Goal: Task Accomplishment & Management: Complete application form

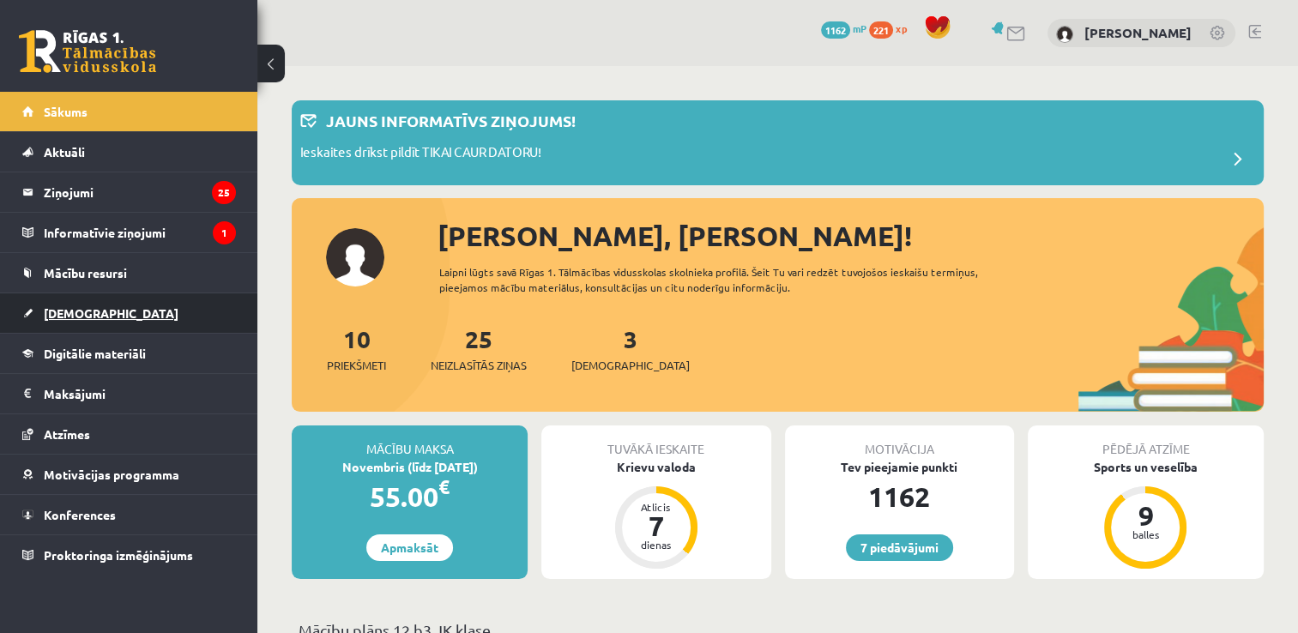
click at [84, 315] on span "[DEMOGRAPHIC_DATA]" at bounding box center [111, 312] width 135 height 15
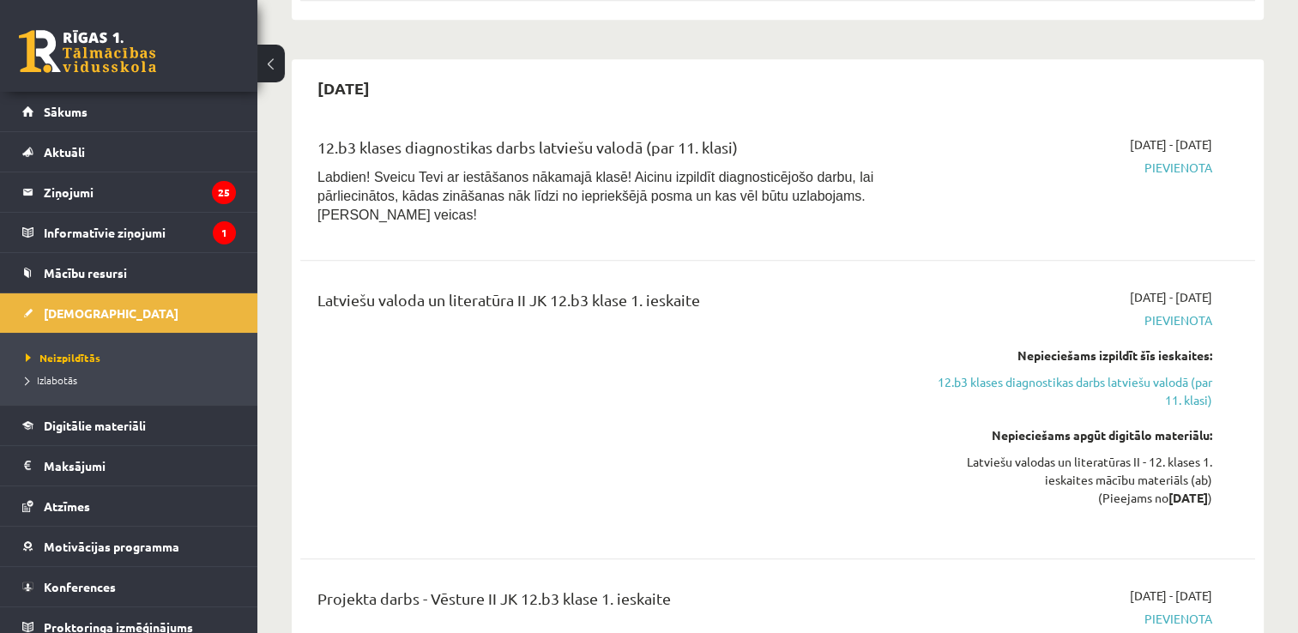
scroll to position [1267, 0]
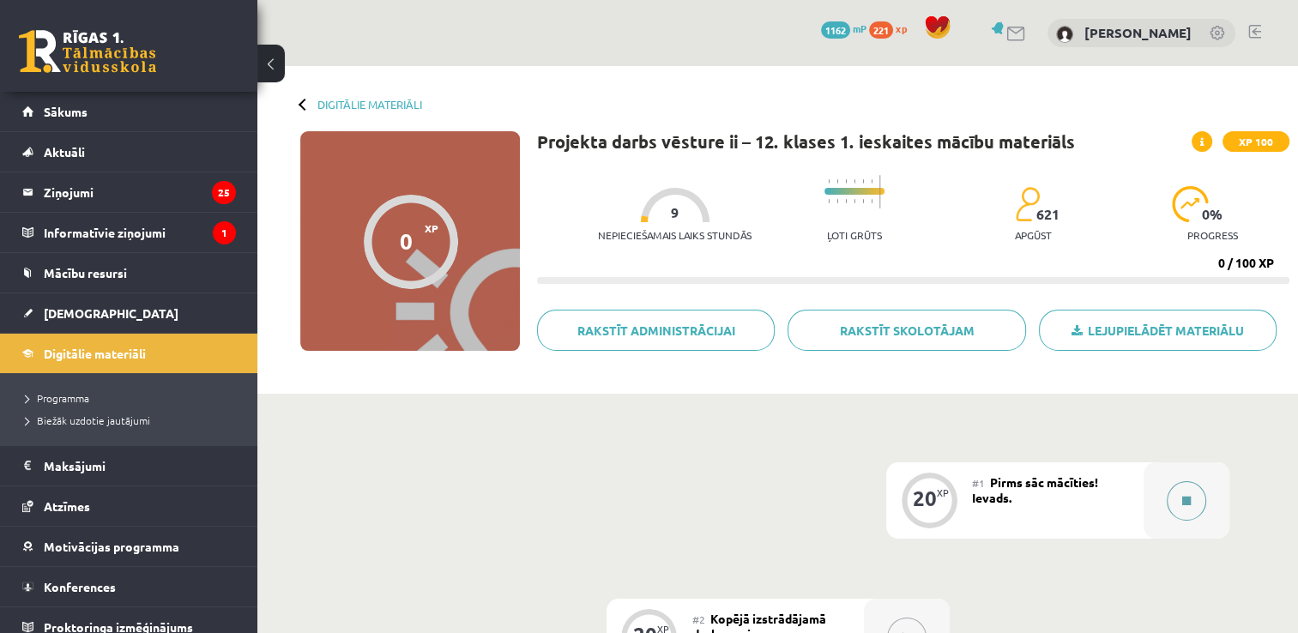
click at [1180, 499] on button at bounding box center [1185, 500] width 39 height 39
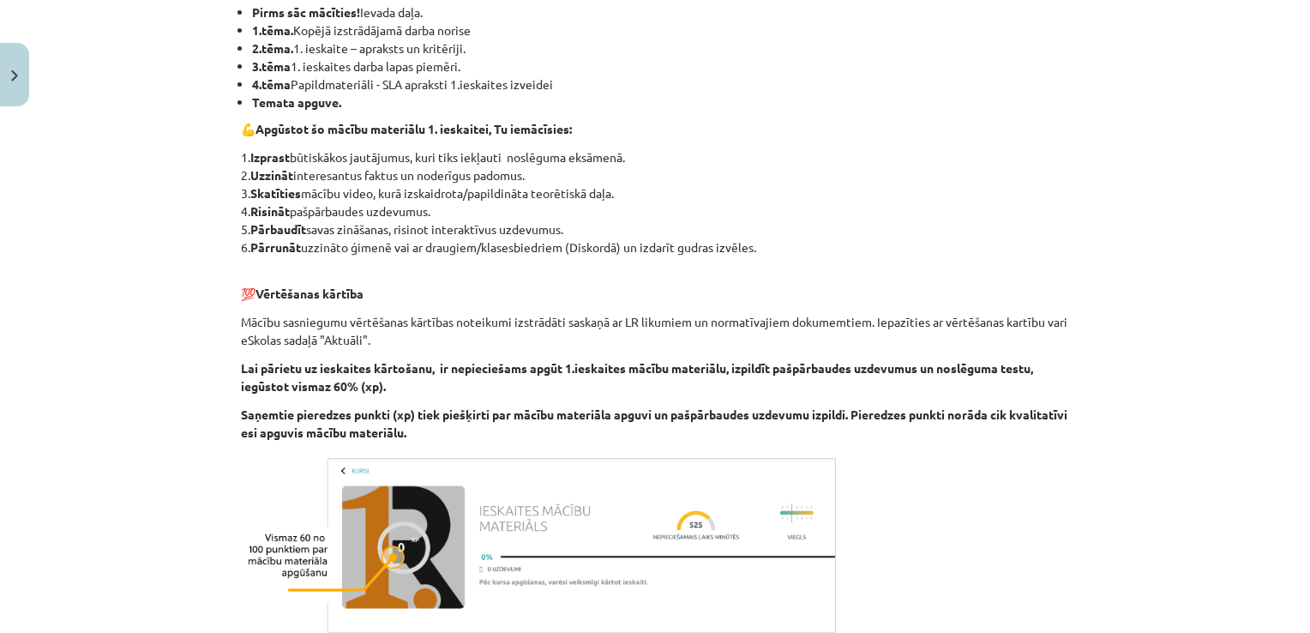
scroll to position [555, 0]
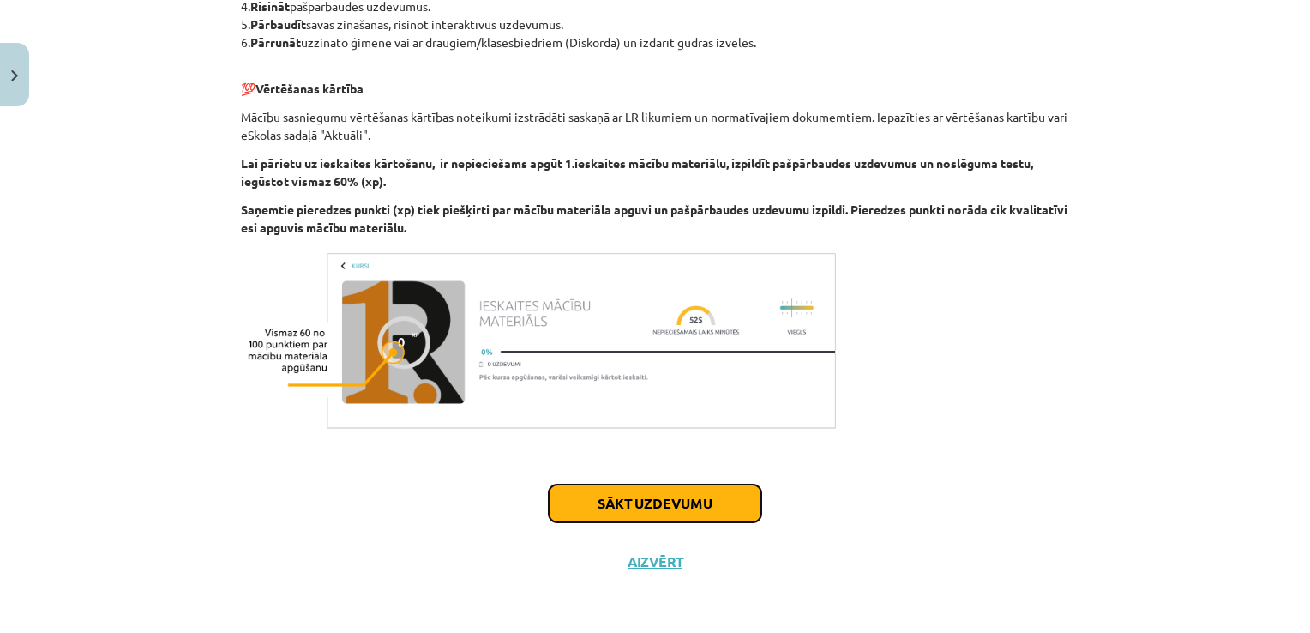
click at [676, 502] on button "Sākt uzdevumu" at bounding box center [655, 504] width 213 height 38
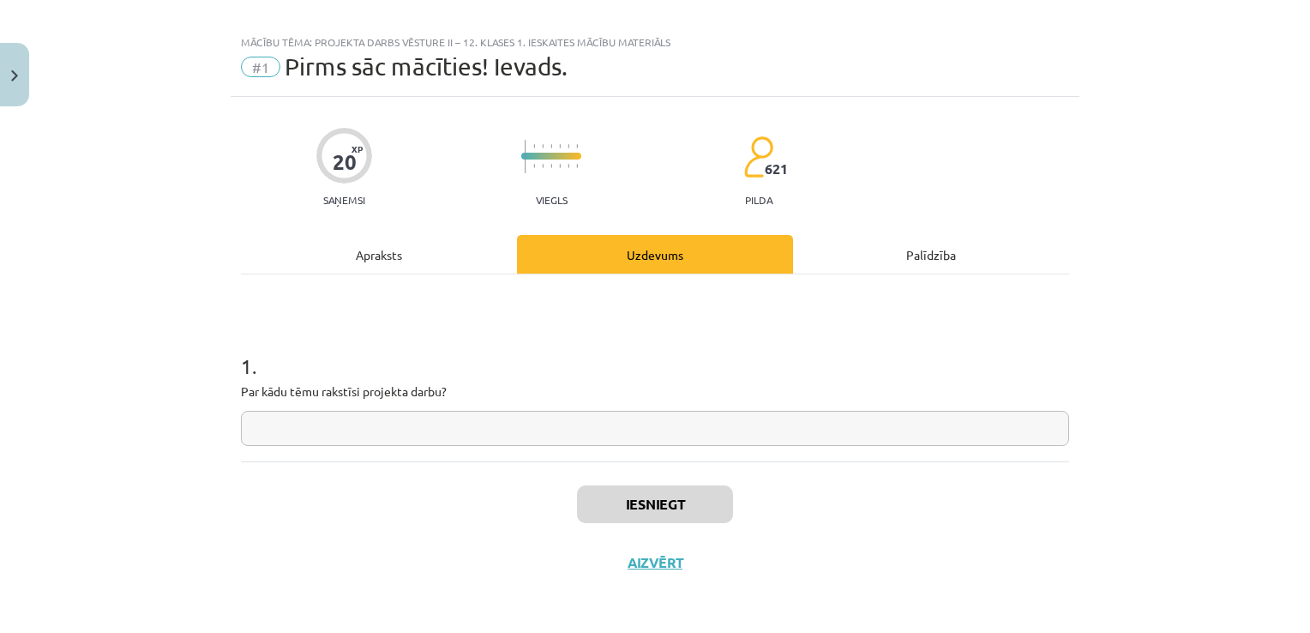
click at [612, 436] on input "text" at bounding box center [655, 428] width 828 height 35
type input "**********"
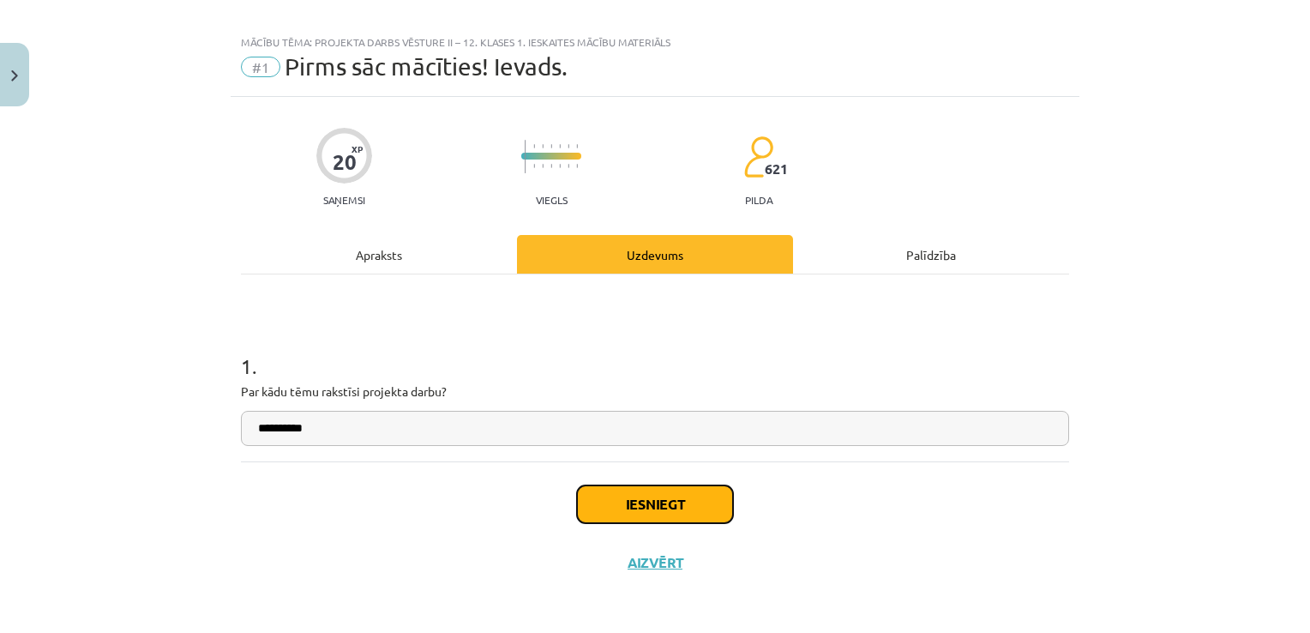
click at [662, 499] on button "Iesniegt" at bounding box center [655, 504] width 156 height 38
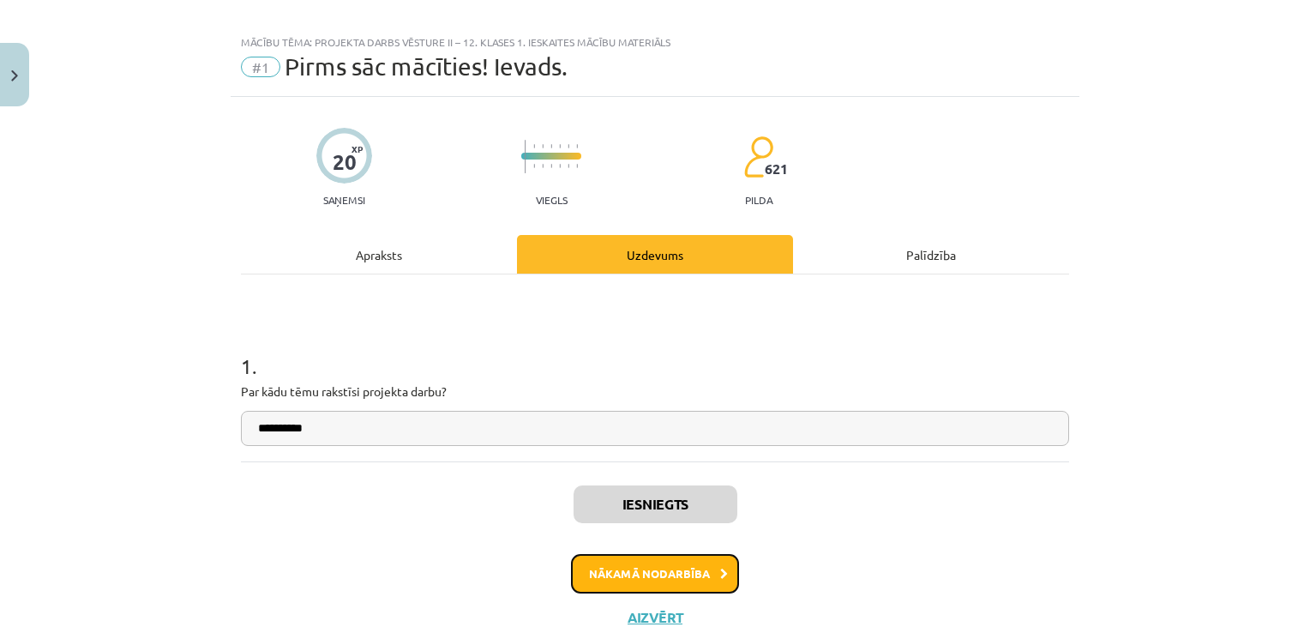
click at [659, 557] on button "Nākamā nodarbība" at bounding box center [655, 573] width 168 height 39
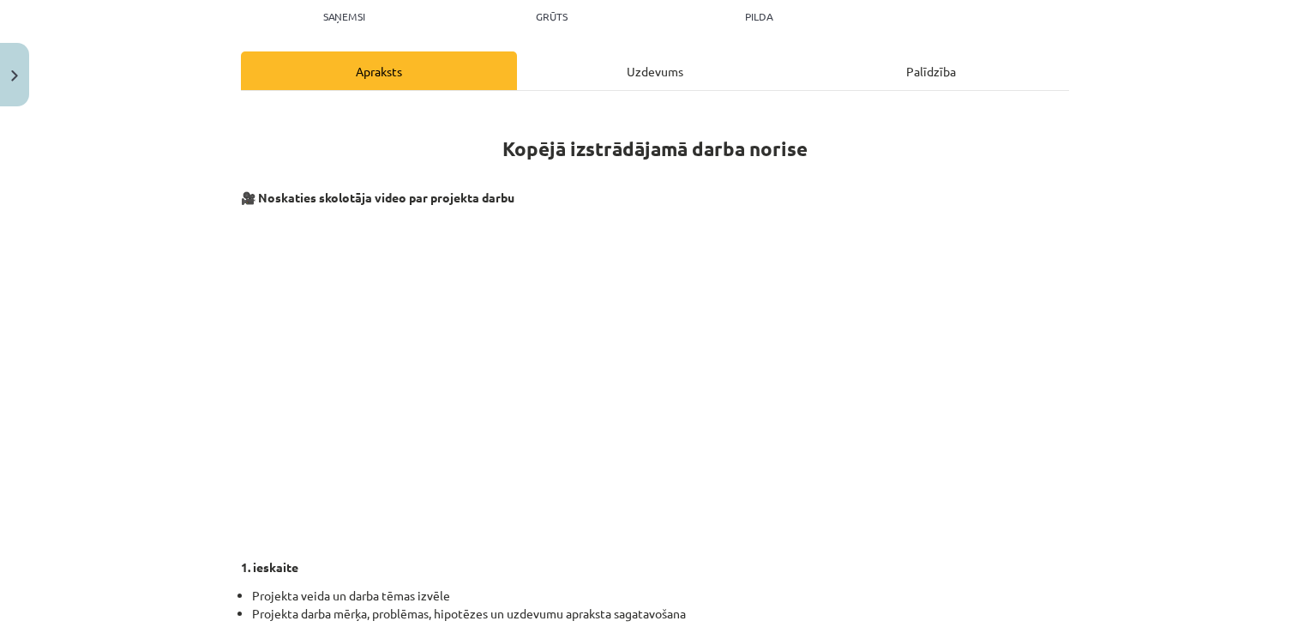
scroll to position [214, 0]
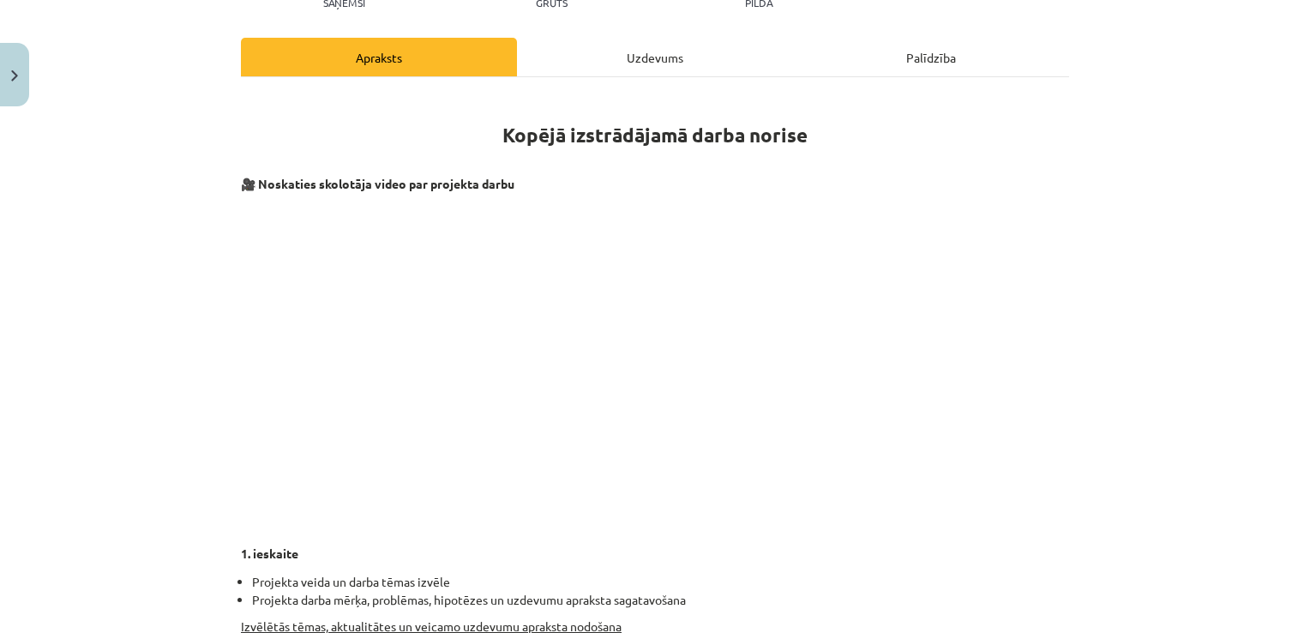
click at [847, 564] on div "Kopējā izstrādājamā darba norise 🎥 Noskaties skolotāja video par projekta darbu…" at bounding box center [655, 551] width 828 height 916
click at [922, 562] on div "Kopējā izstrādājamā darba norise 🎥 Noskaties skolotāja video par projekta darbu…" at bounding box center [655, 551] width 828 height 916
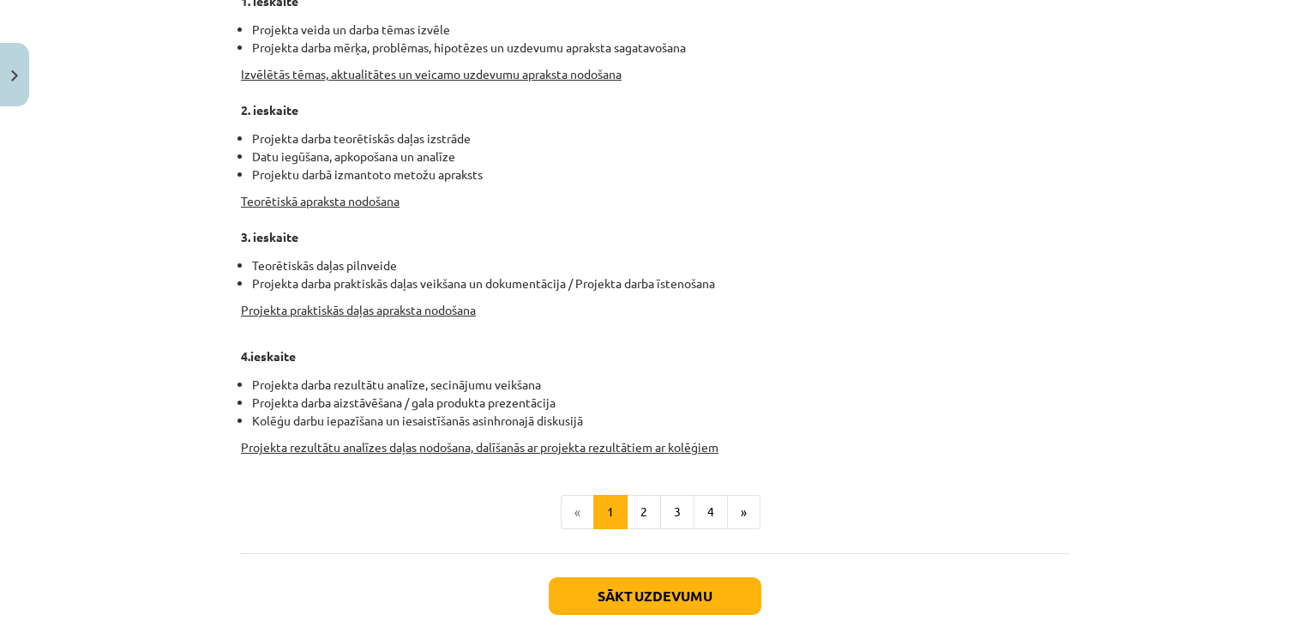
scroll to position [827, 0]
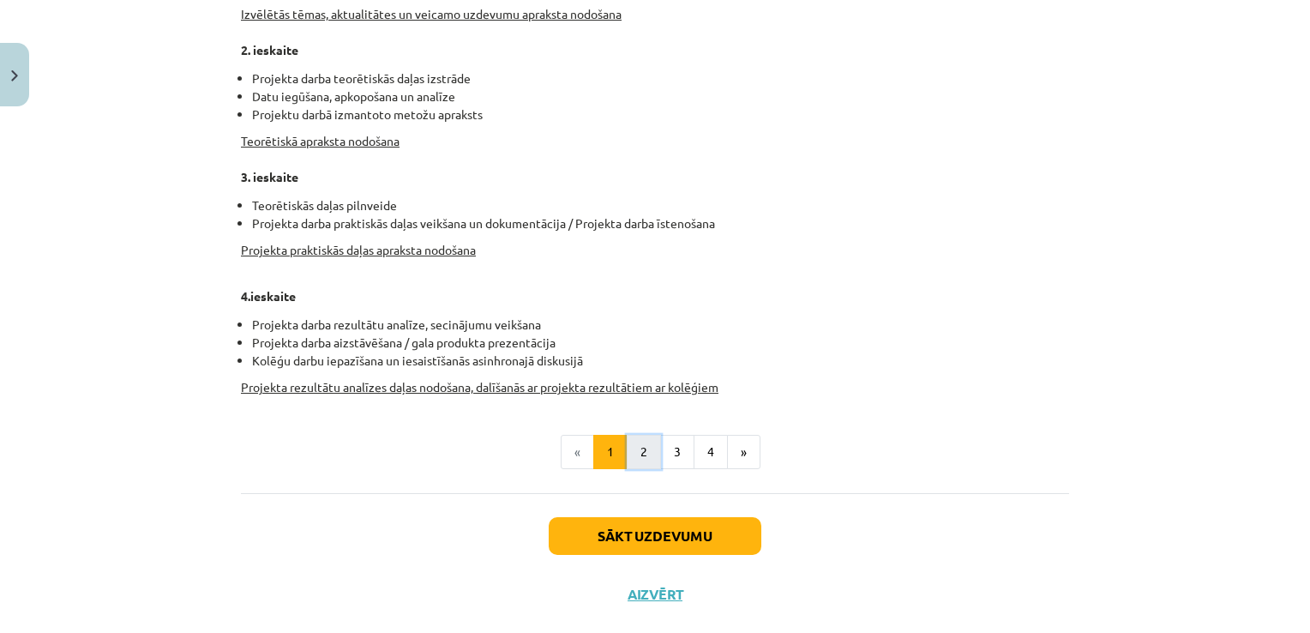
click at [646, 452] on button "2" at bounding box center [644, 452] width 34 height 34
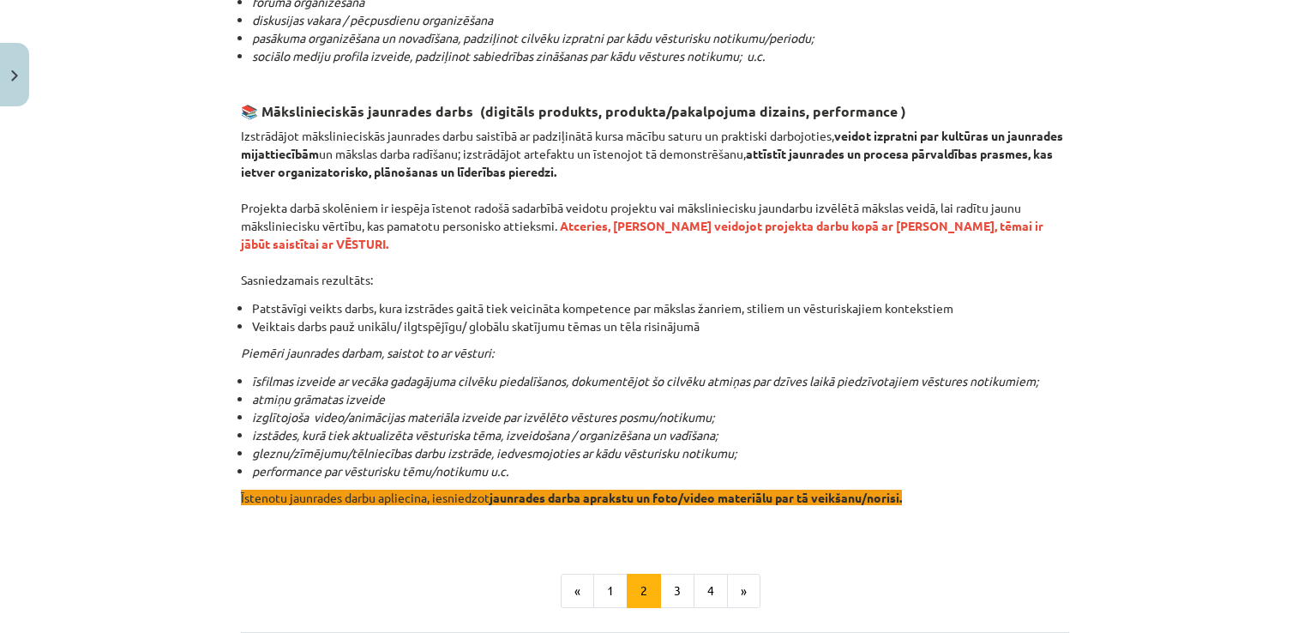
scroll to position [1349, 0]
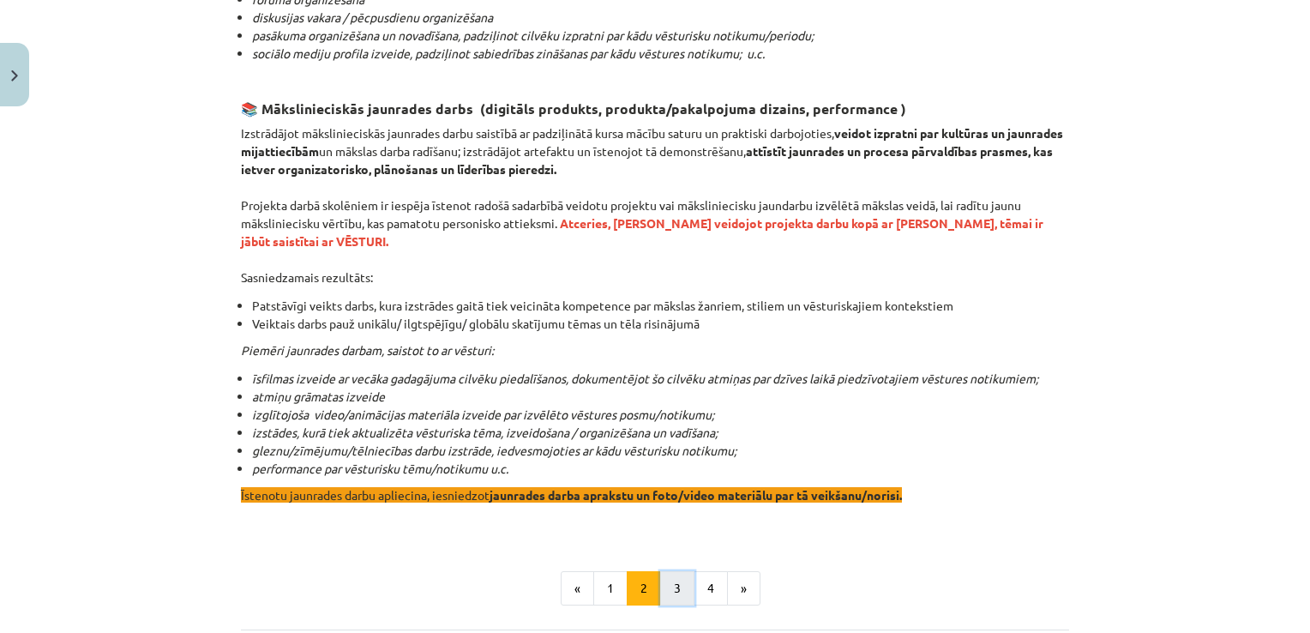
click at [673, 571] on button "3" at bounding box center [677, 588] width 34 height 34
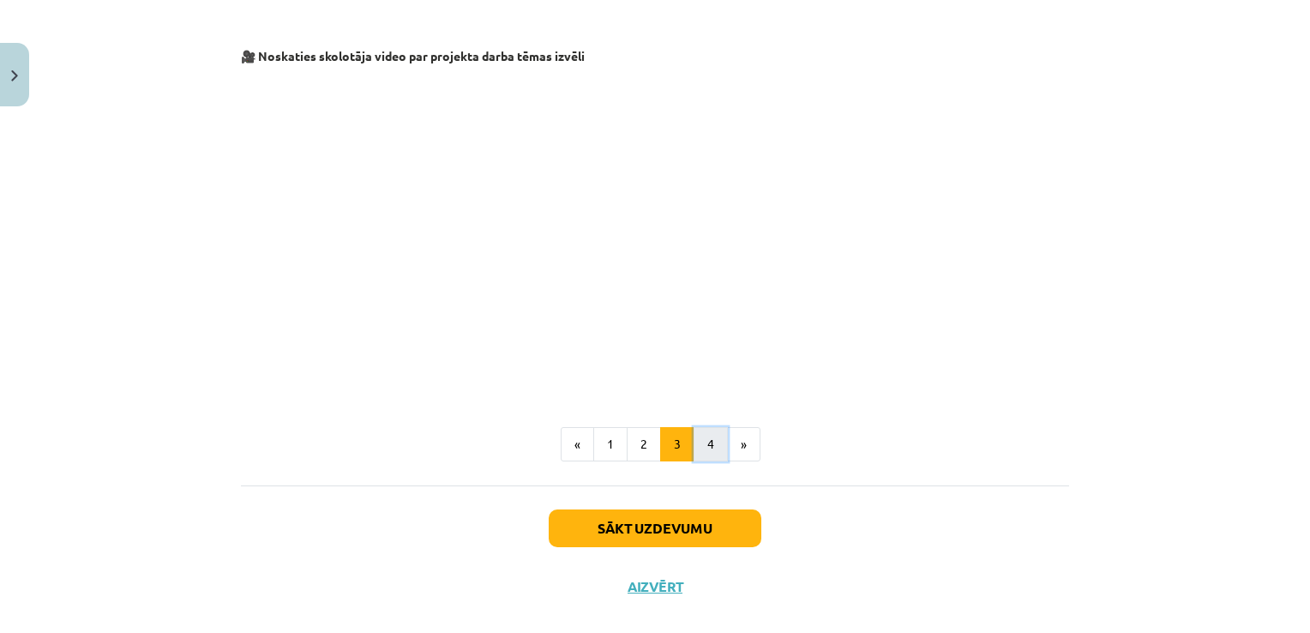
click at [694, 448] on button "4" at bounding box center [711, 444] width 34 height 34
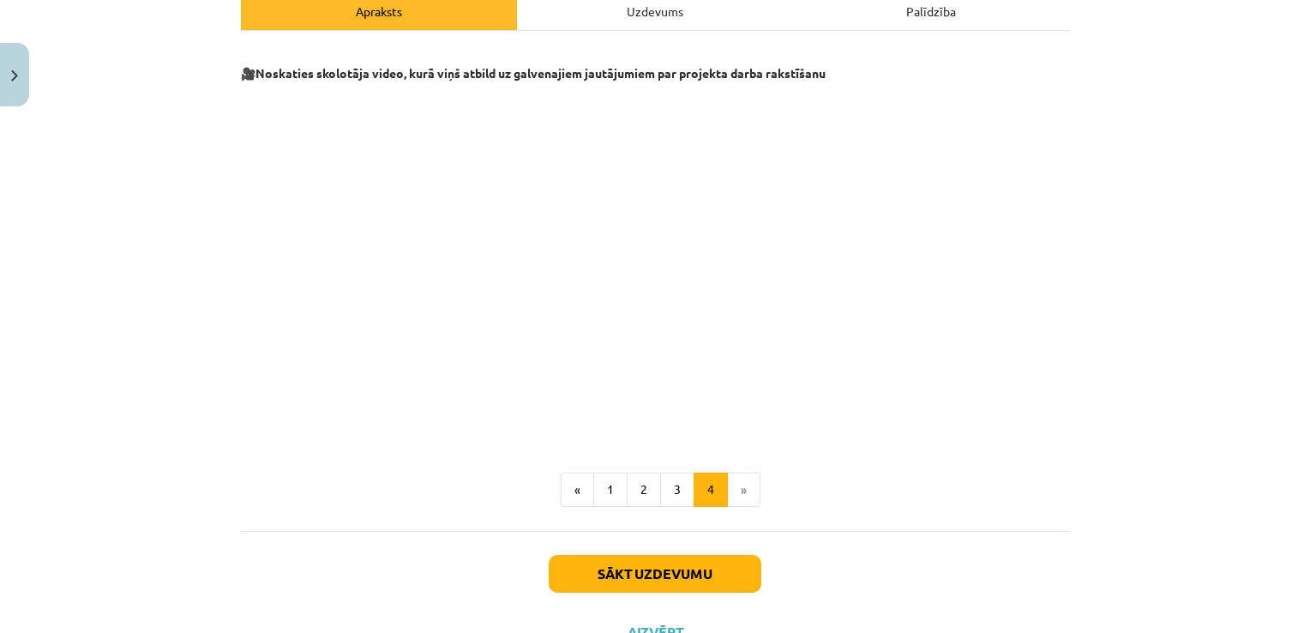
scroll to position [265, 0]
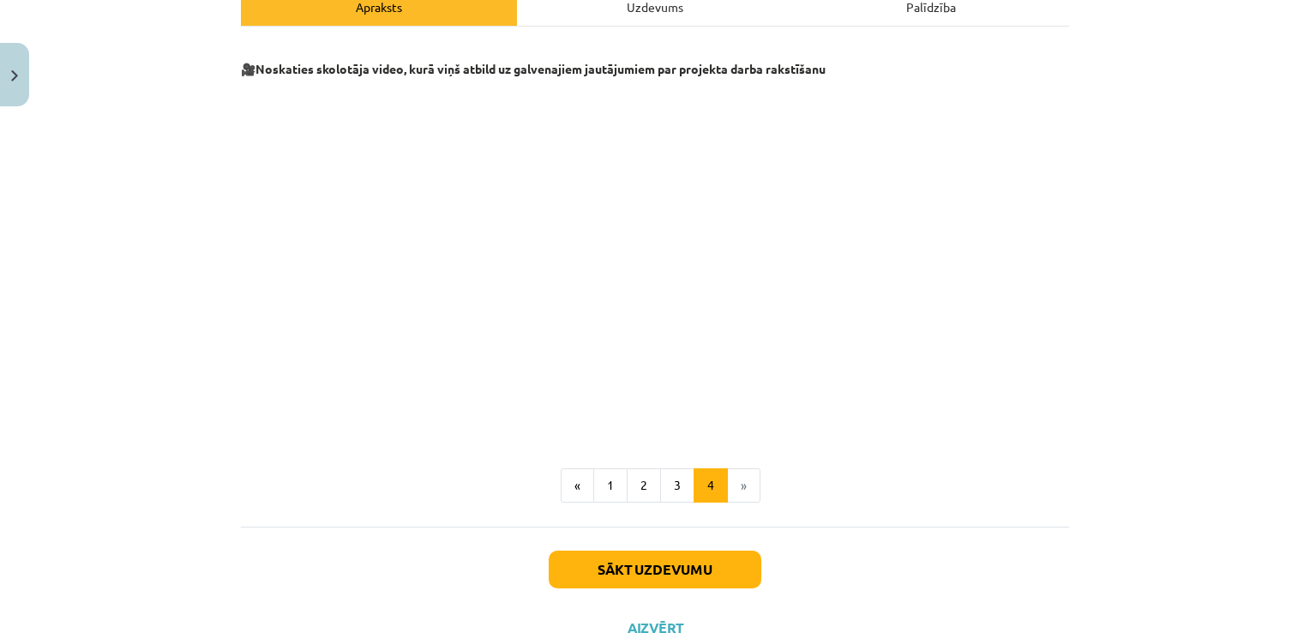
click at [736, 482] on li "»" at bounding box center [744, 485] width 33 height 34
click at [690, 576] on button "Sākt uzdevumu" at bounding box center [655, 570] width 213 height 38
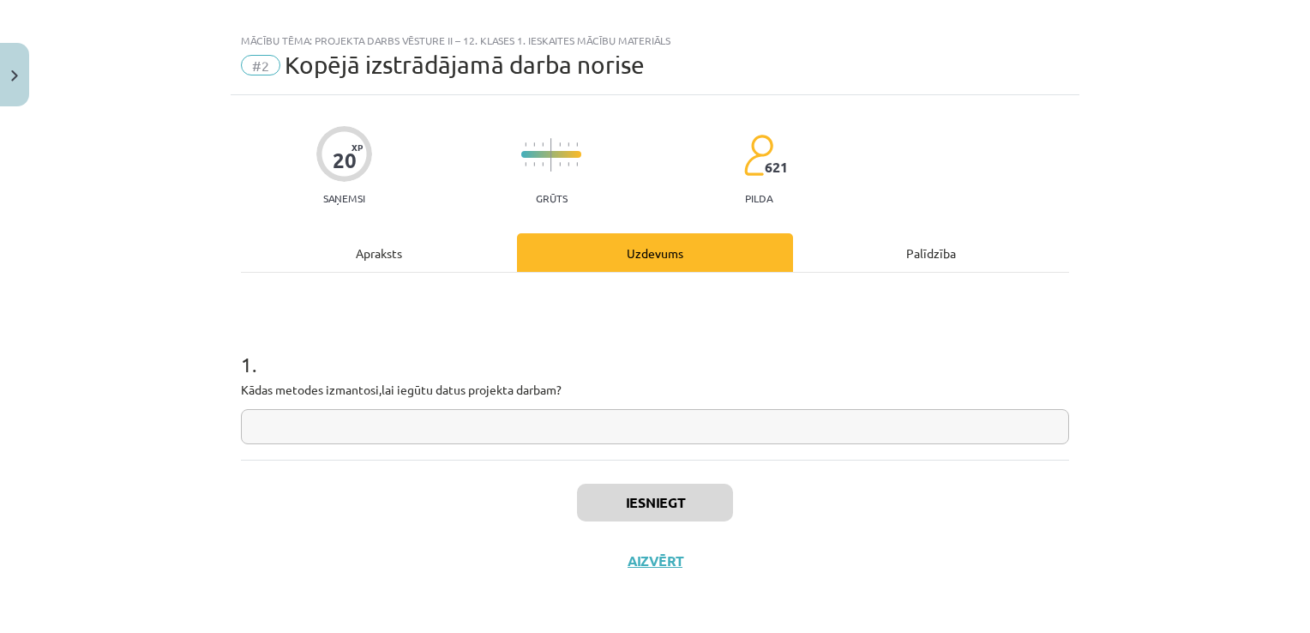
scroll to position [17, 0]
click at [641, 432] on input "text" at bounding box center [655, 428] width 828 height 35
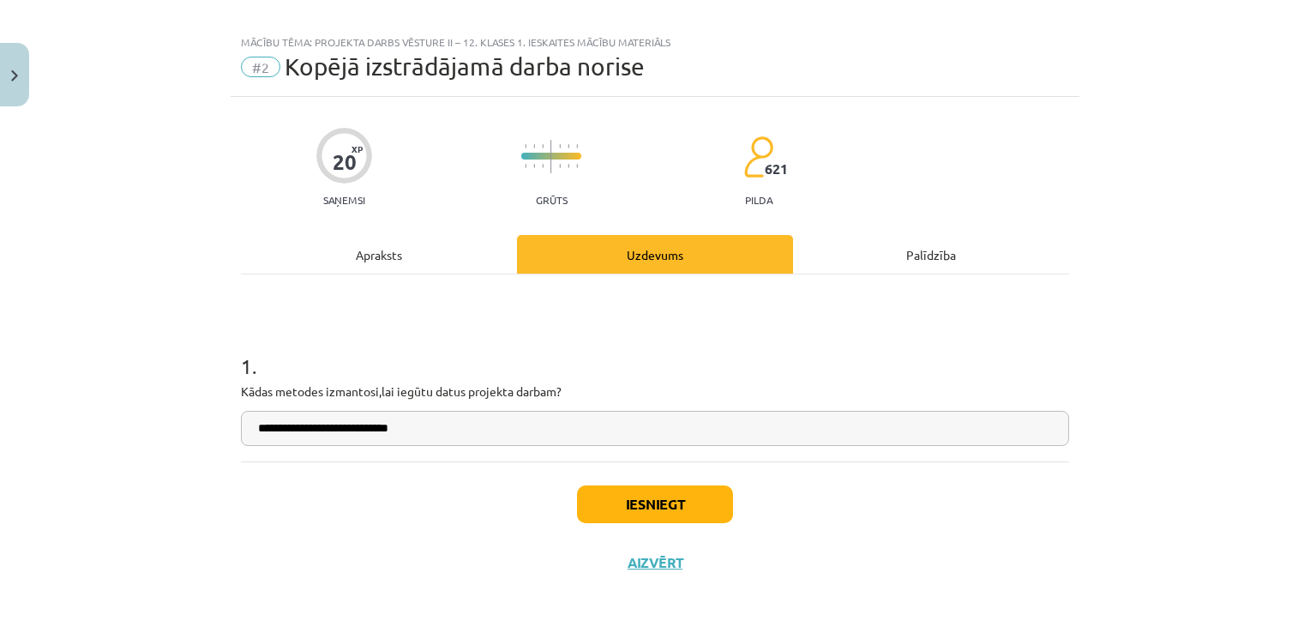
click at [342, 424] on input "**********" at bounding box center [655, 428] width 828 height 35
click at [335, 424] on input "**********" at bounding box center [655, 428] width 828 height 35
click at [436, 431] on input "**********" at bounding box center [655, 428] width 828 height 35
type input "**********"
click at [617, 494] on button "Iesniegt" at bounding box center [655, 504] width 156 height 38
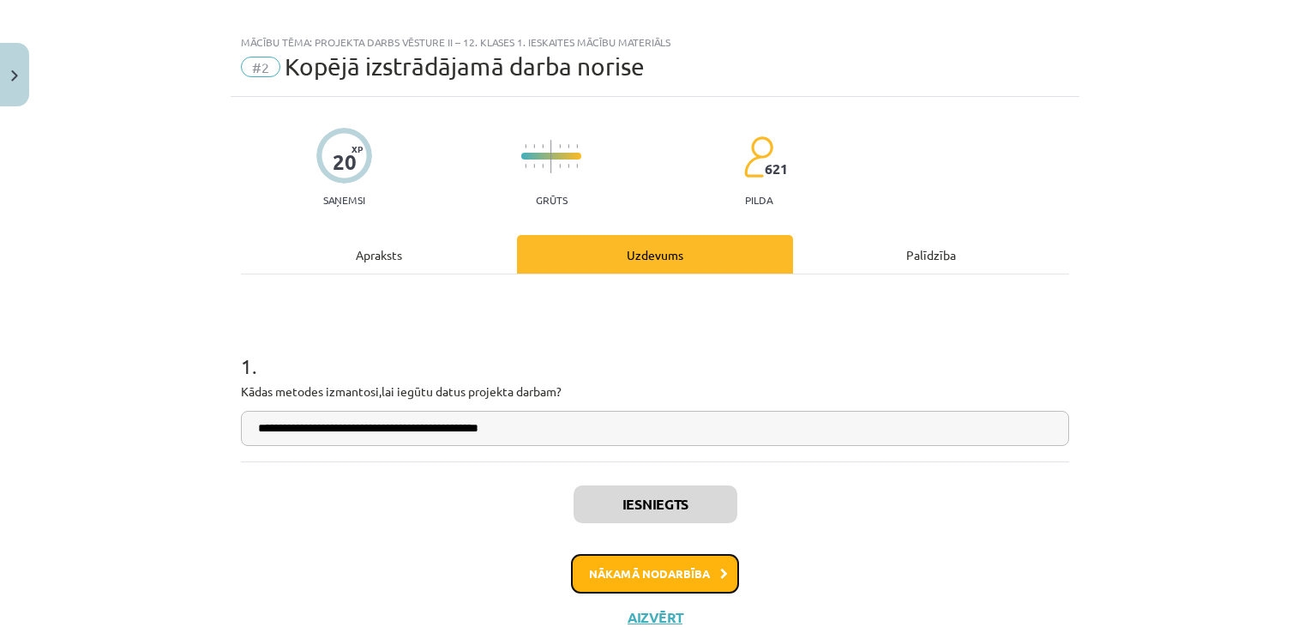
click at [659, 569] on button "Nākamā nodarbība" at bounding box center [655, 573] width 168 height 39
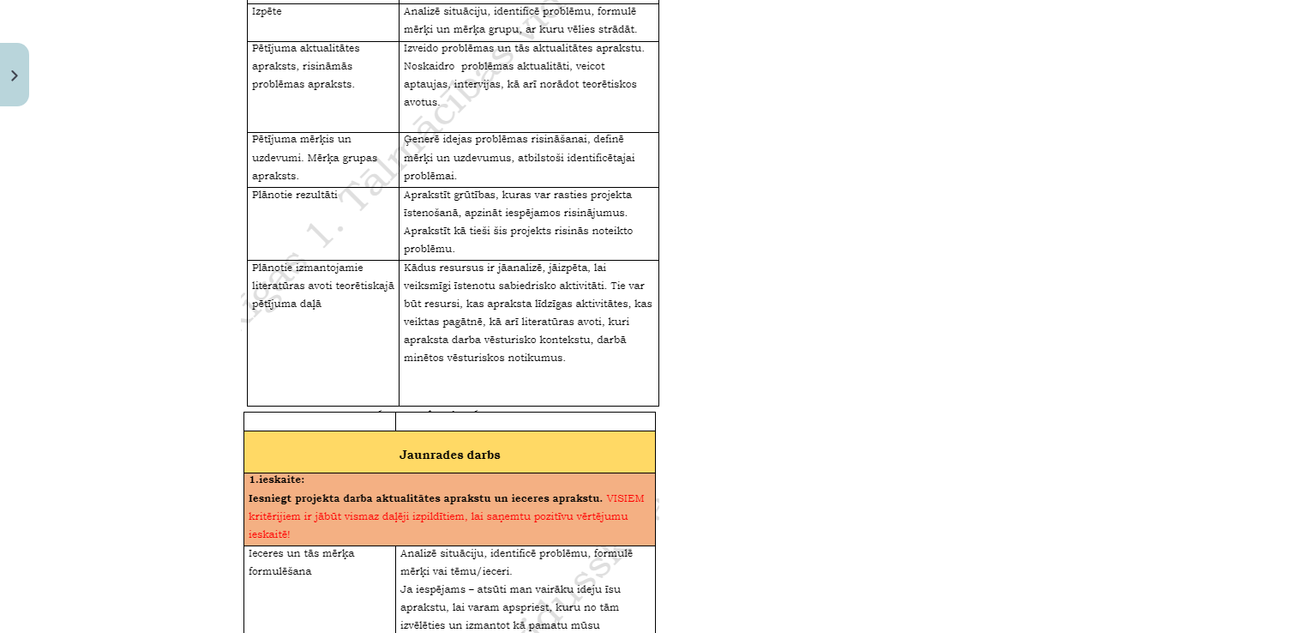
scroll to position [2116, 0]
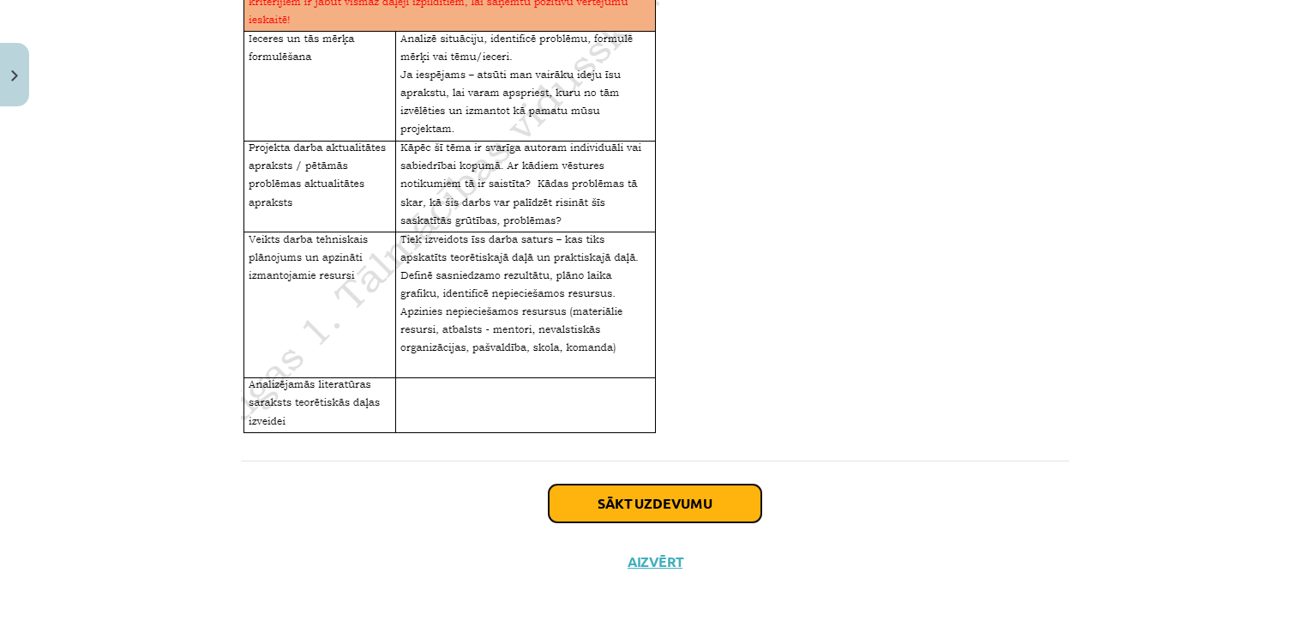
click at [701, 514] on button "Sākt uzdevumu" at bounding box center [655, 504] width 213 height 38
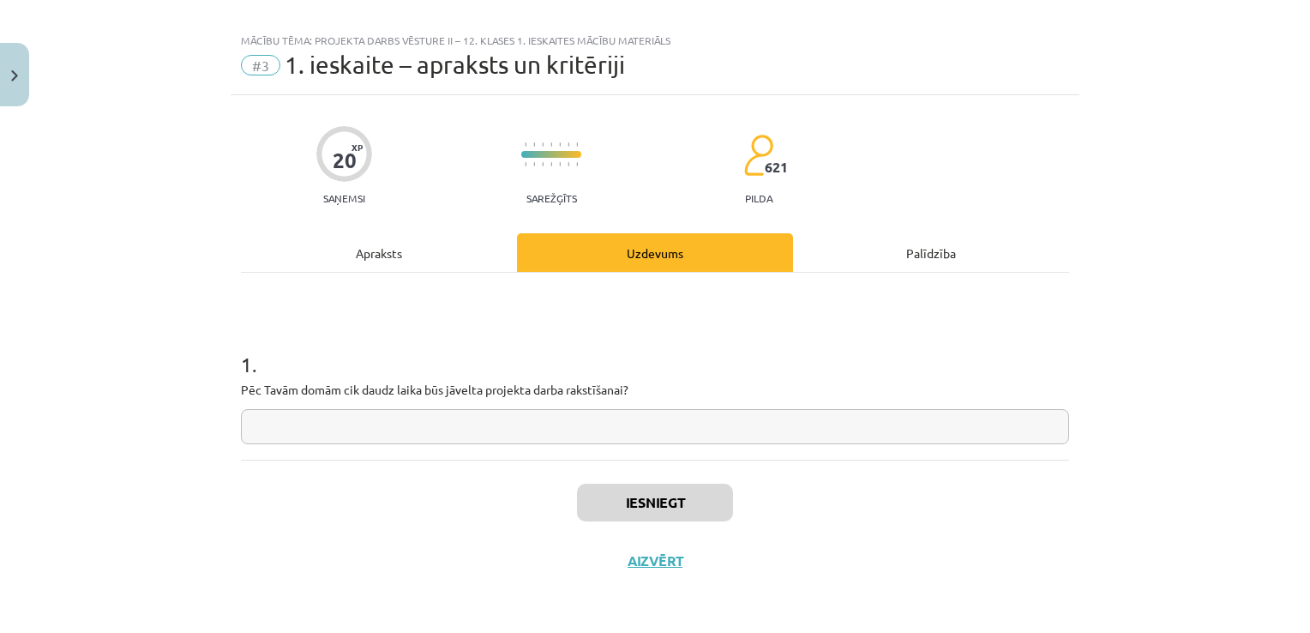
scroll to position [17, 0]
click at [684, 421] on input "text" at bounding box center [655, 428] width 828 height 35
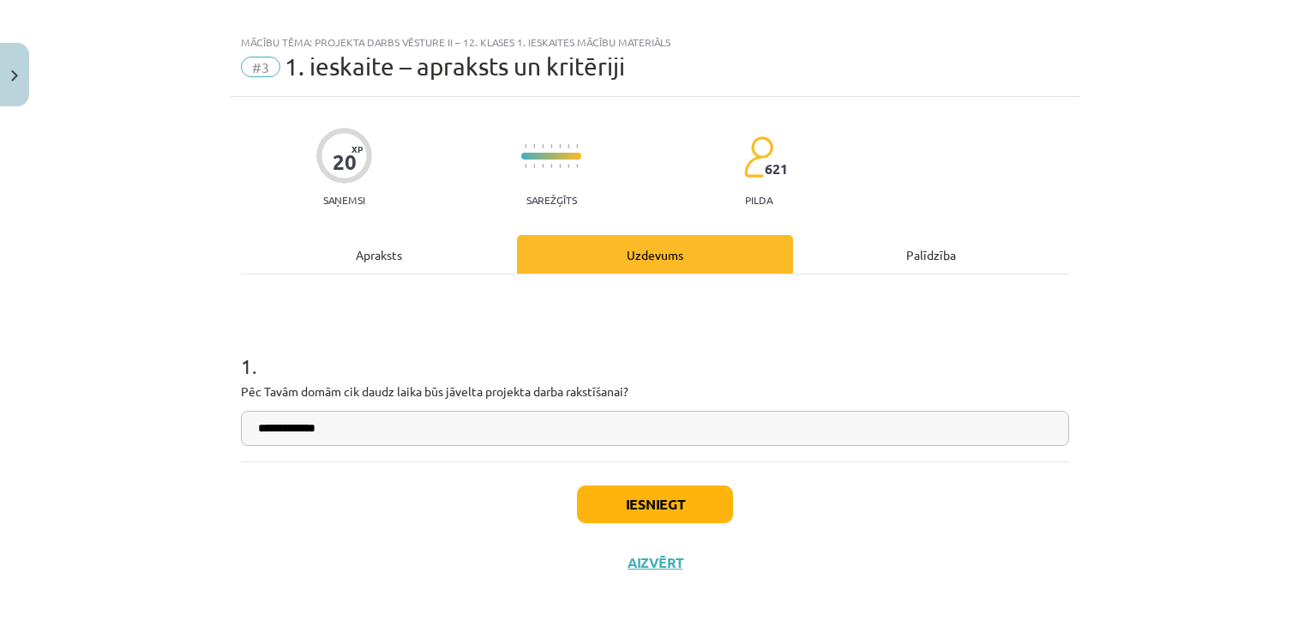
type input "**********"
click at [662, 499] on button "Iesniegt" at bounding box center [655, 504] width 156 height 38
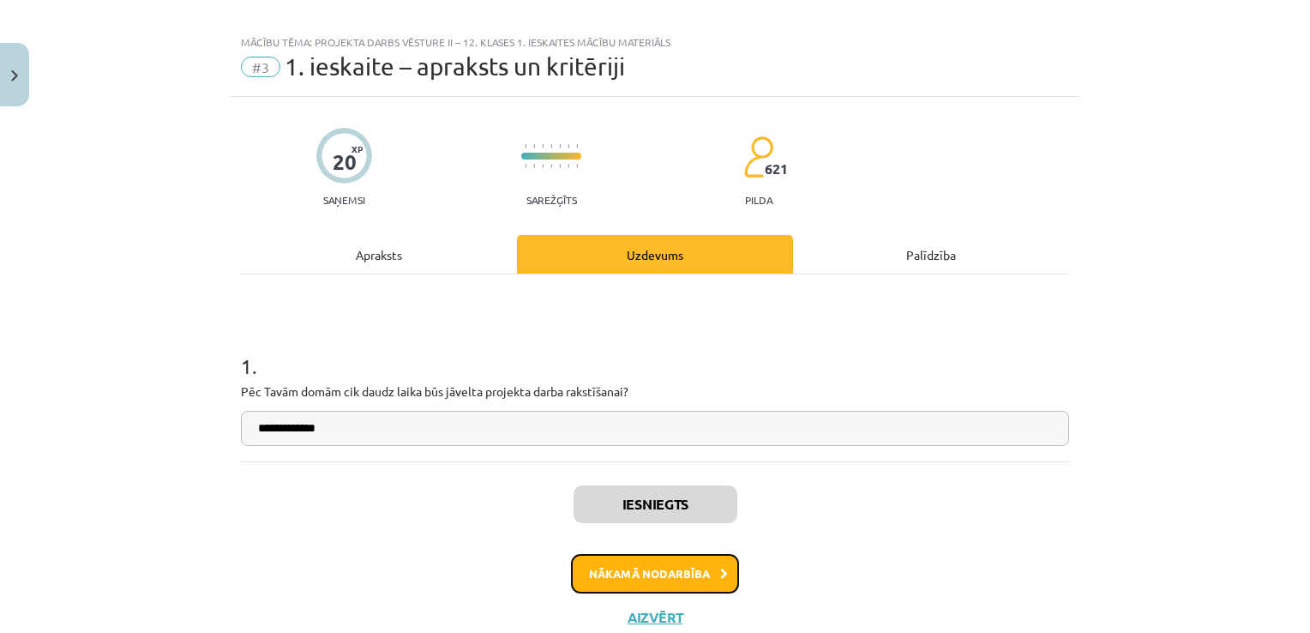
click at [672, 572] on button "Nākamā nodarbība" at bounding box center [655, 573] width 168 height 39
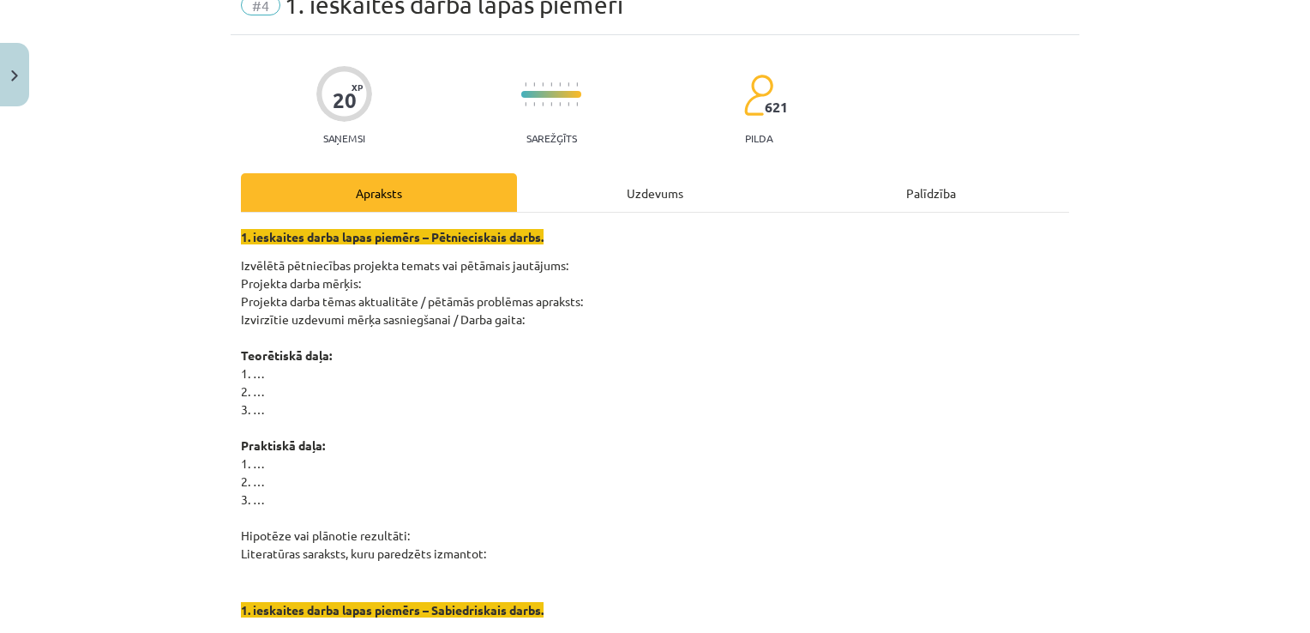
scroll to position [90, 0]
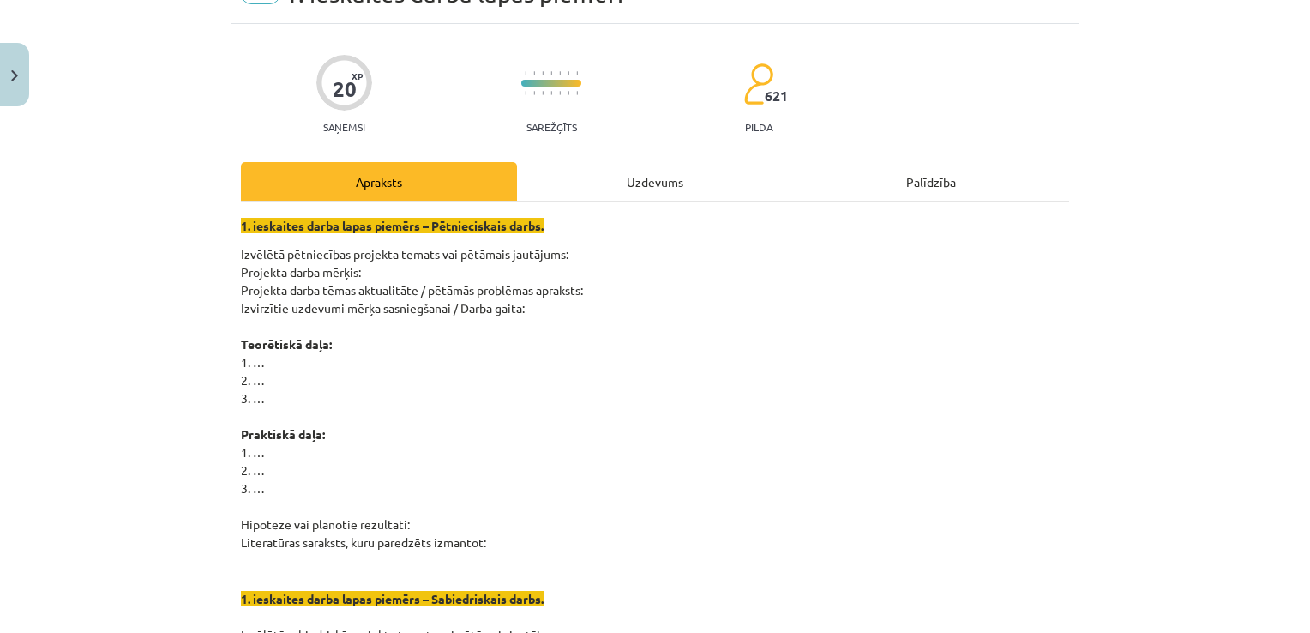
click at [250, 366] on p "Izvēlētā pētniecības projekta temats vai pētāmais jautājums: Projekta darba mēr…" at bounding box center [655, 398] width 828 height 306
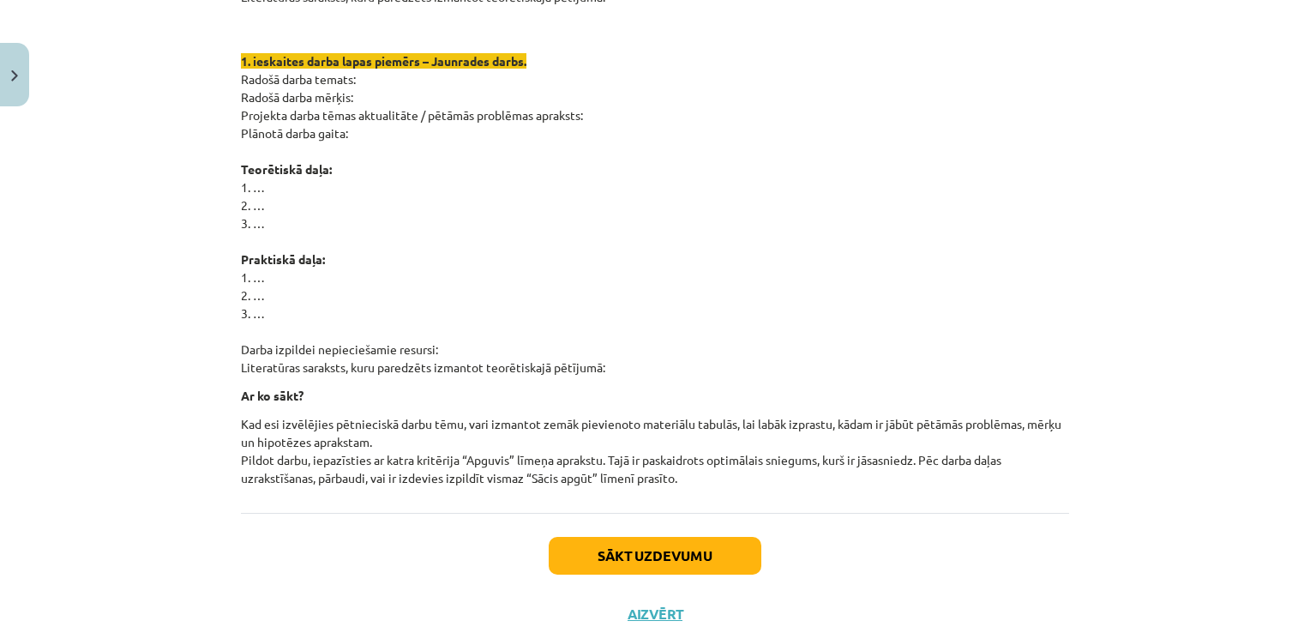
scroll to position [1019, 0]
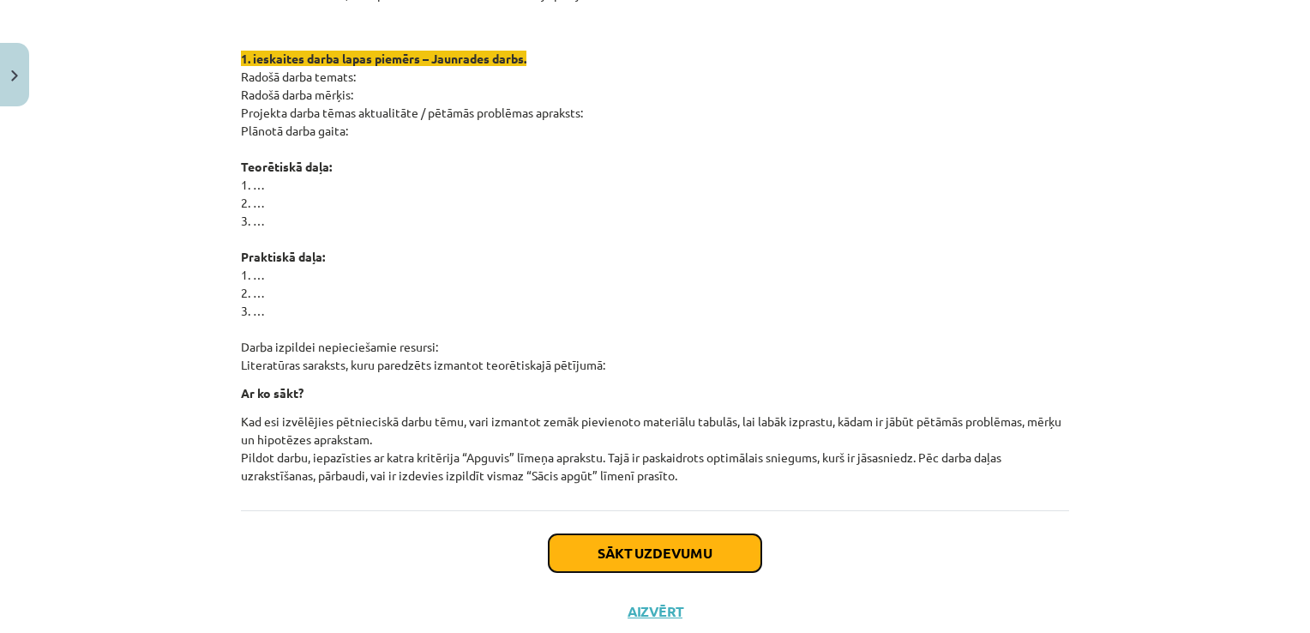
click at [715, 560] on button "Sākt uzdevumu" at bounding box center [655, 553] width 213 height 38
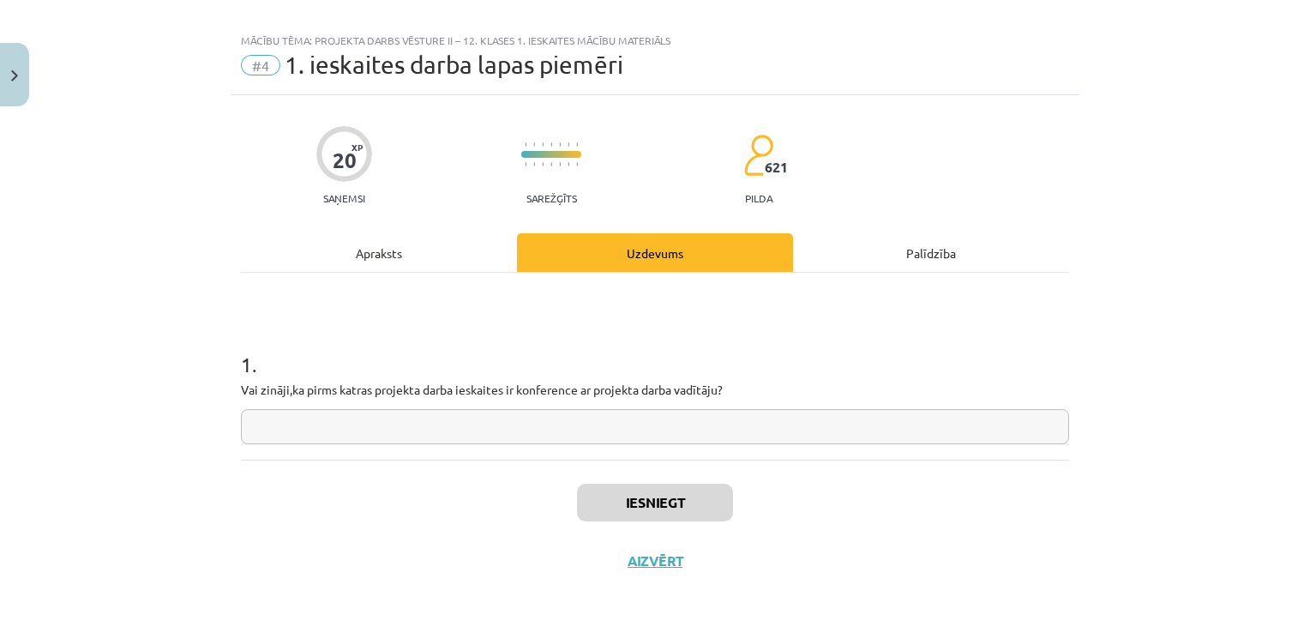
scroll to position [17, 0]
click at [688, 427] on input "text" at bounding box center [655, 428] width 828 height 35
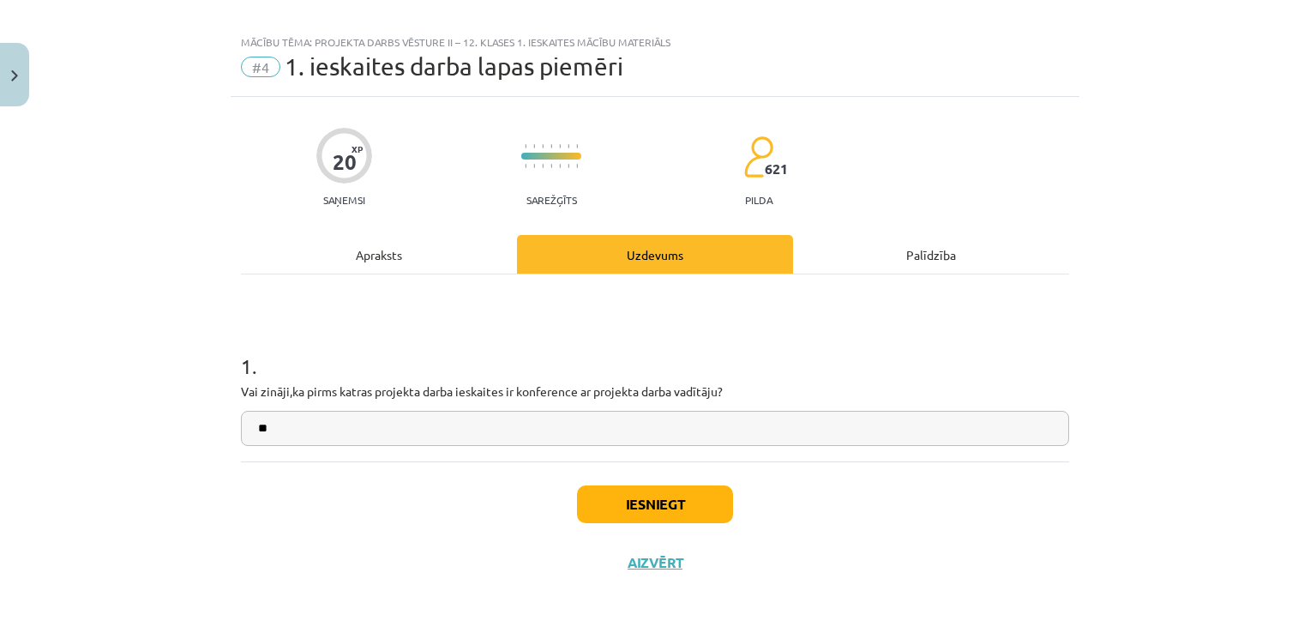
type input "**"
click at [681, 503] on button "Iesniegt" at bounding box center [655, 504] width 156 height 38
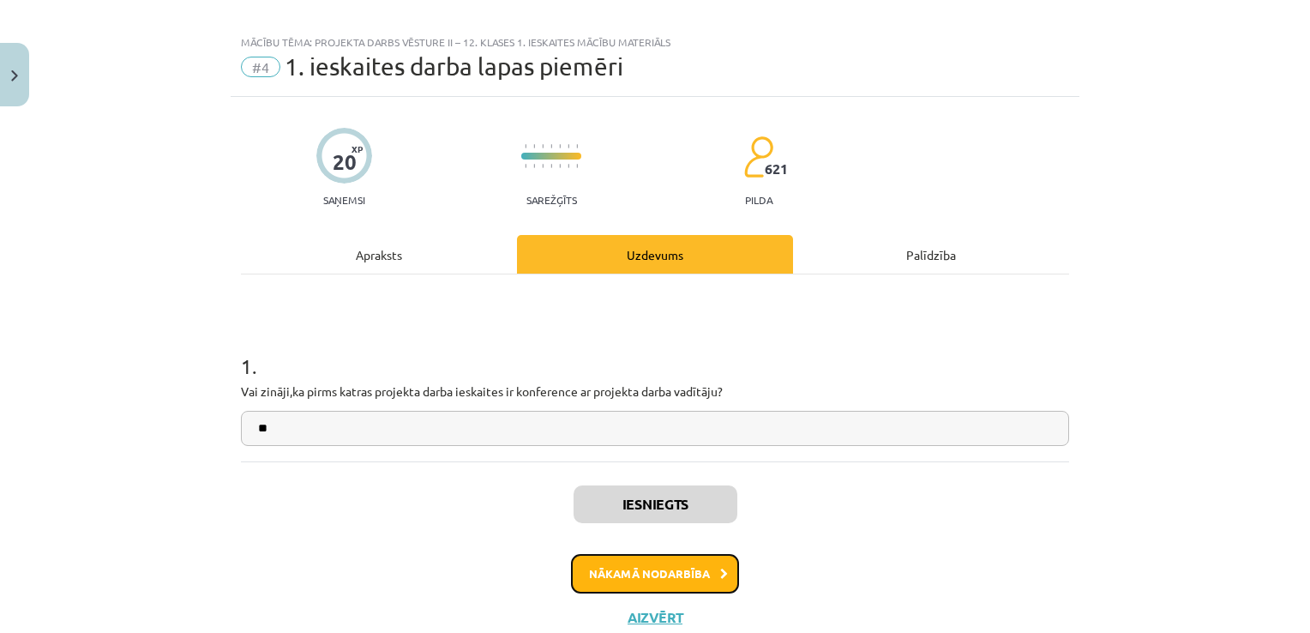
click at [669, 568] on button "Nākamā nodarbība" at bounding box center [655, 573] width 168 height 39
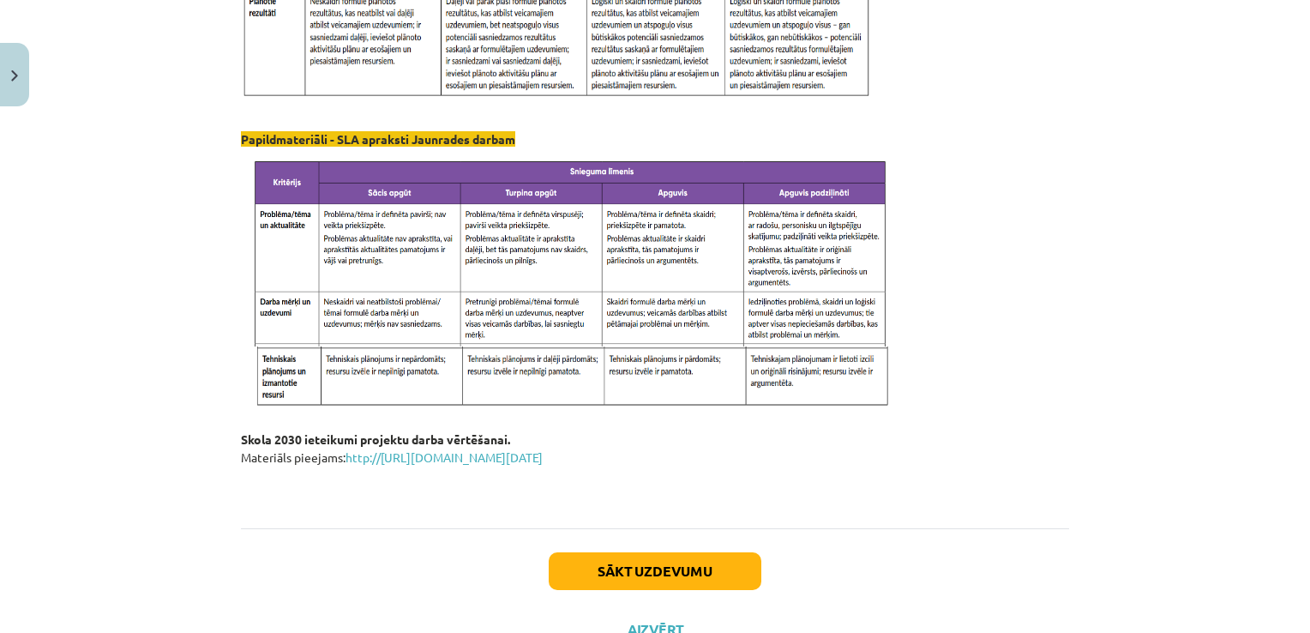
scroll to position [1694, 0]
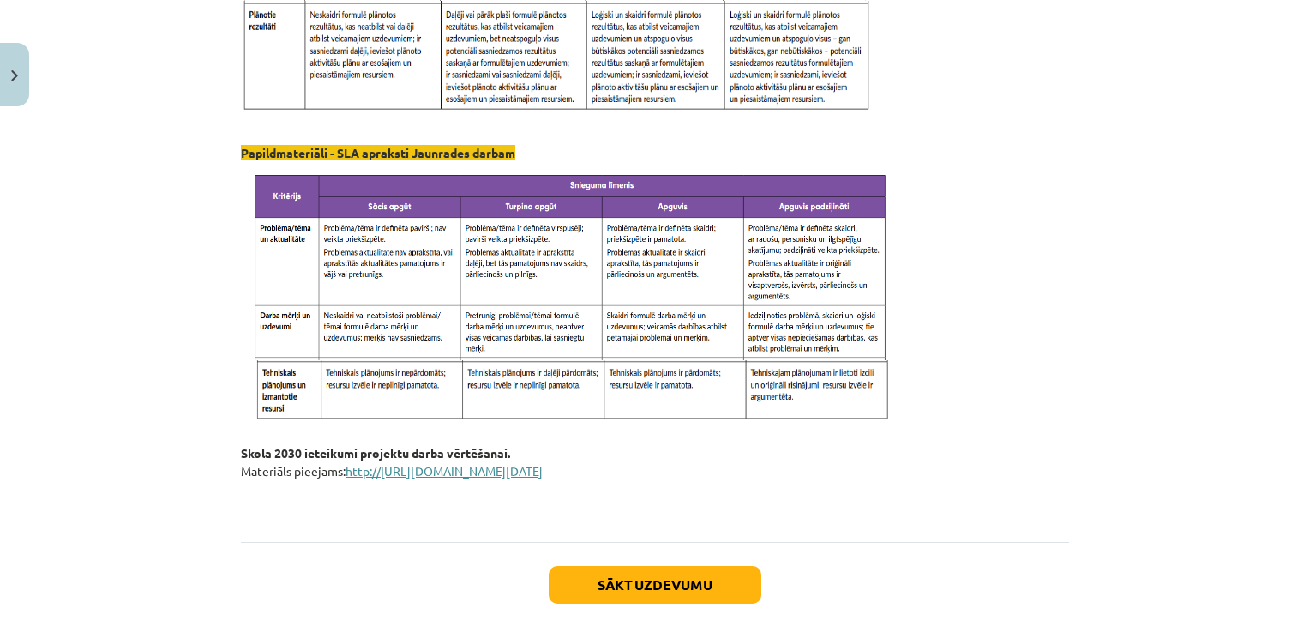
click at [543, 479] on link "http://[URL][DOMAIN_NAME][DATE]" at bounding box center [444, 470] width 197 height 15
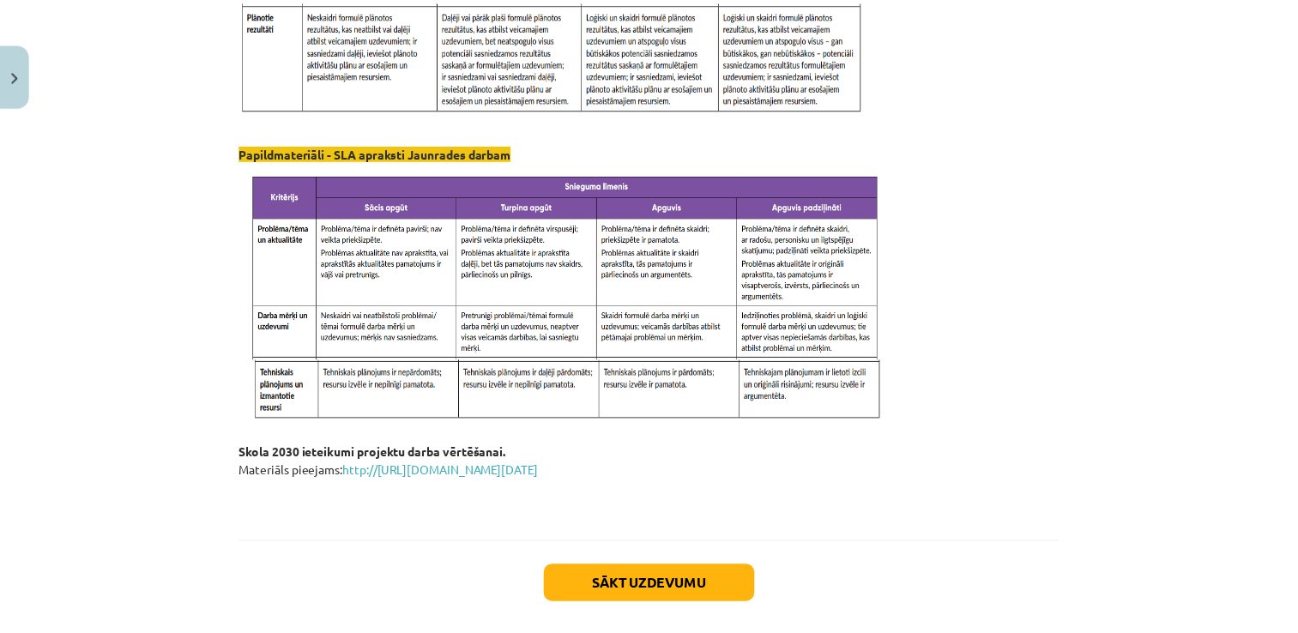
scroll to position [1793, 0]
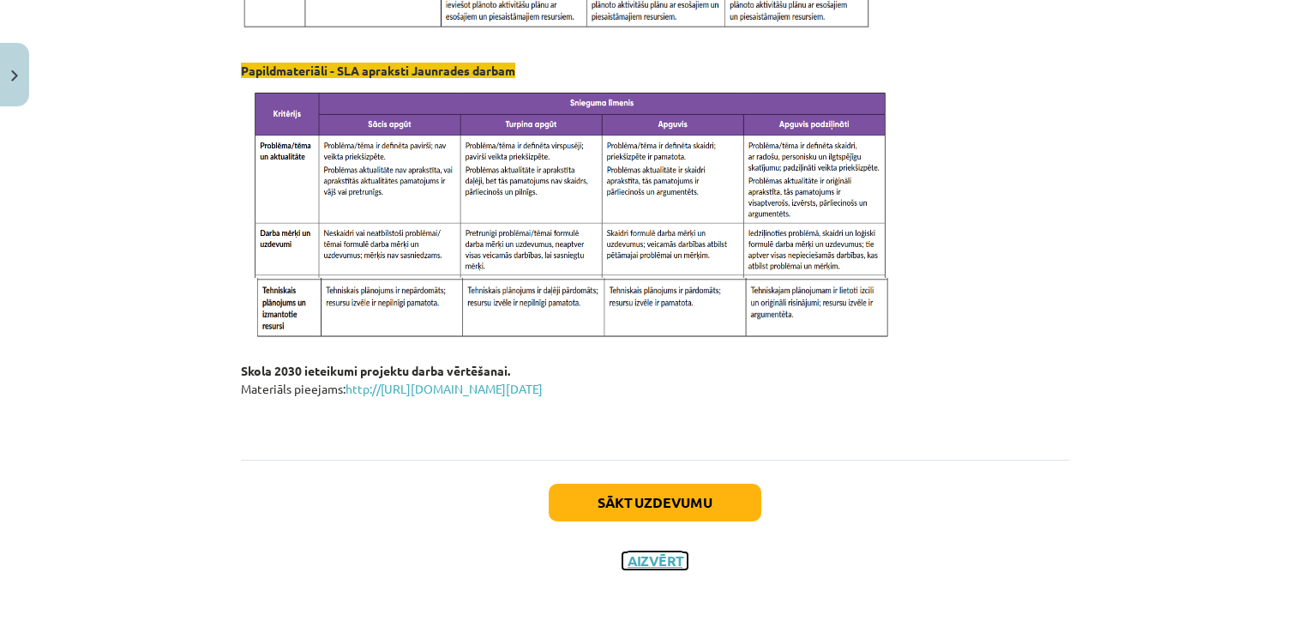
click at [653, 563] on button "Aizvērt" at bounding box center [655, 560] width 65 height 17
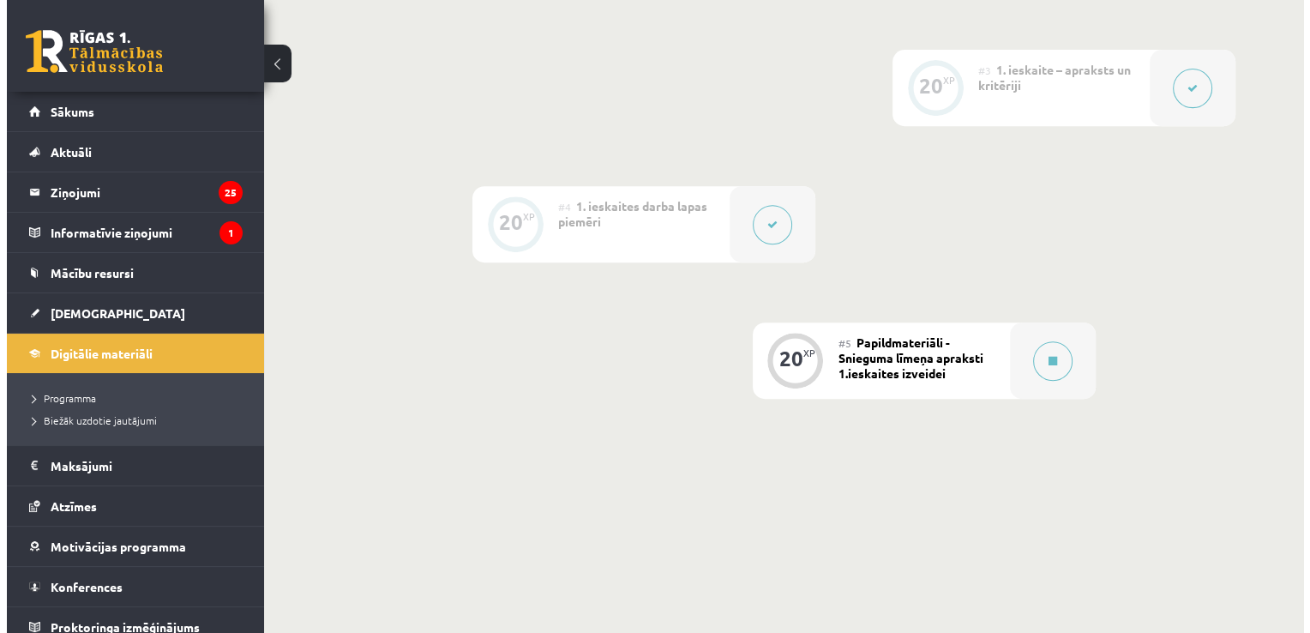
scroll to position [702, 0]
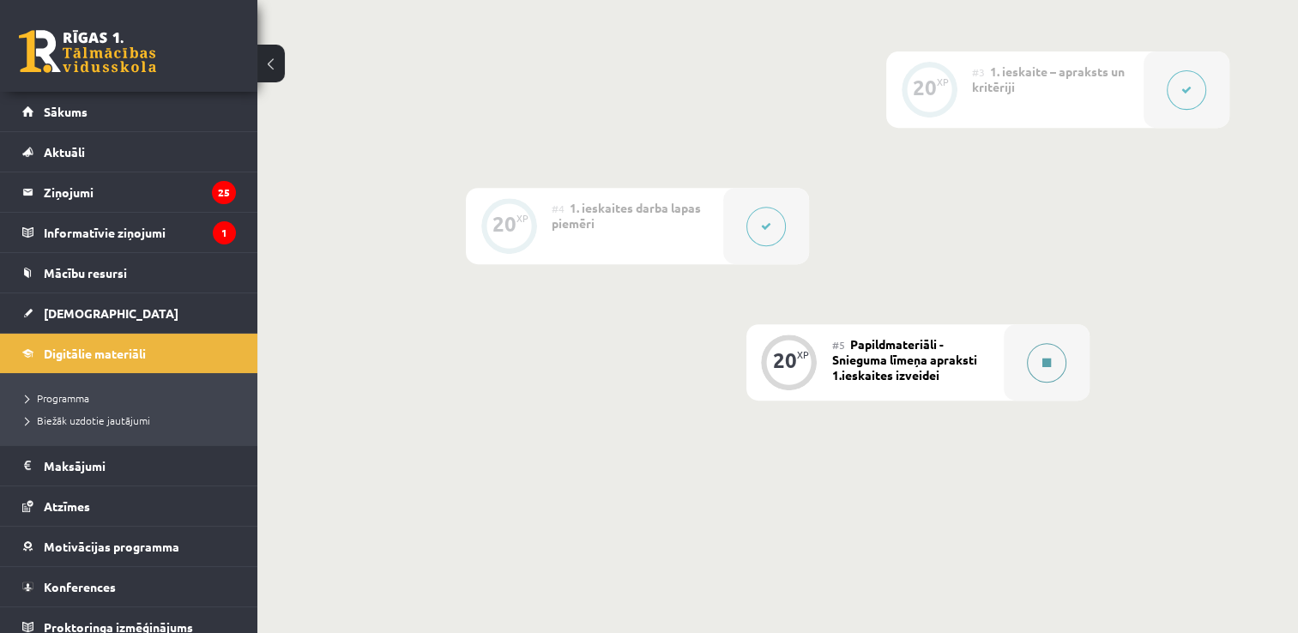
click at [1053, 367] on button at bounding box center [1046, 362] width 39 height 39
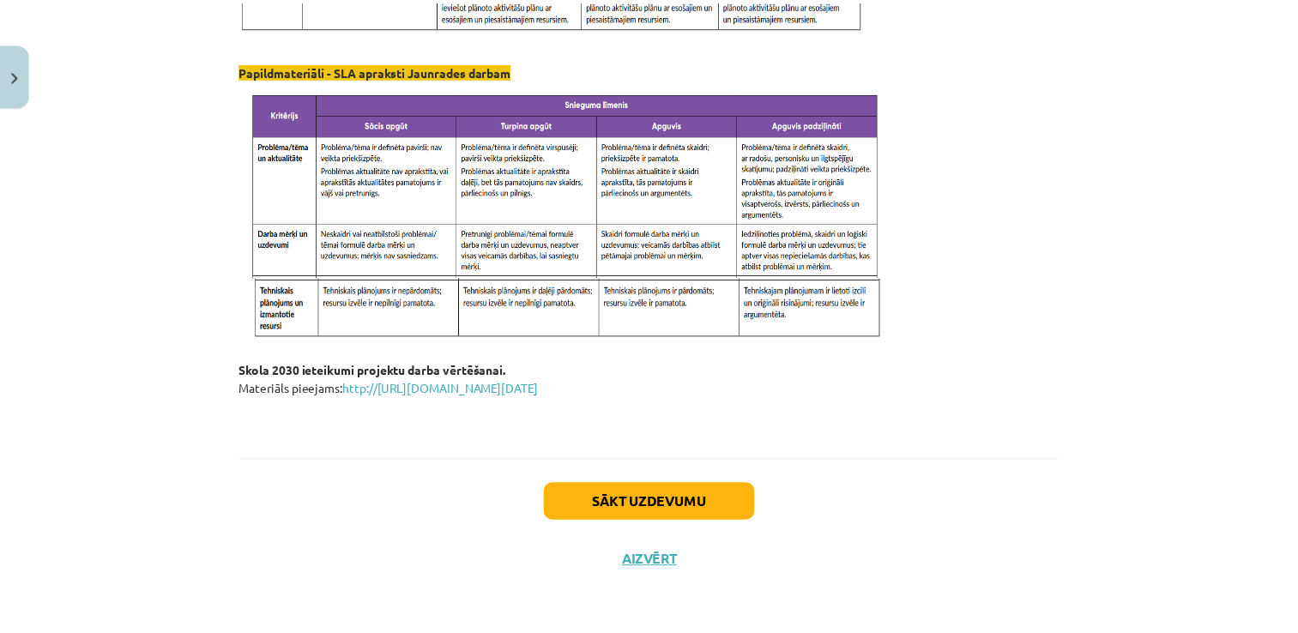
scroll to position [1793, 0]
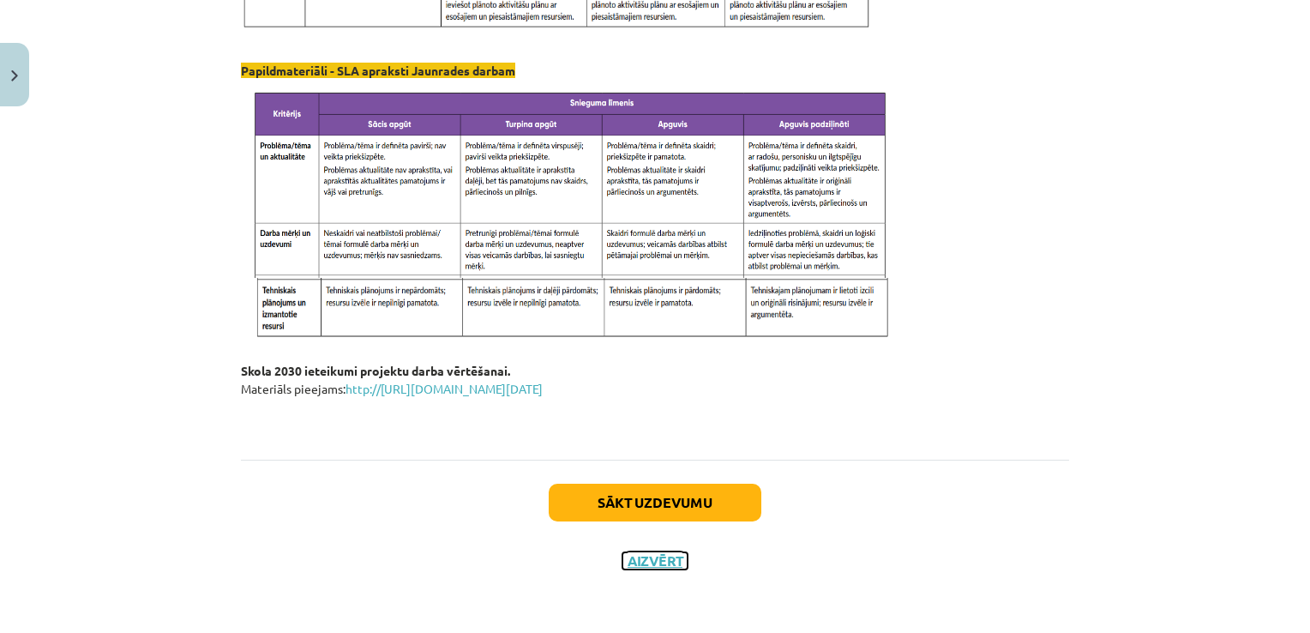
click at [623, 560] on button "Aizvērt" at bounding box center [655, 560] width 65 height 17
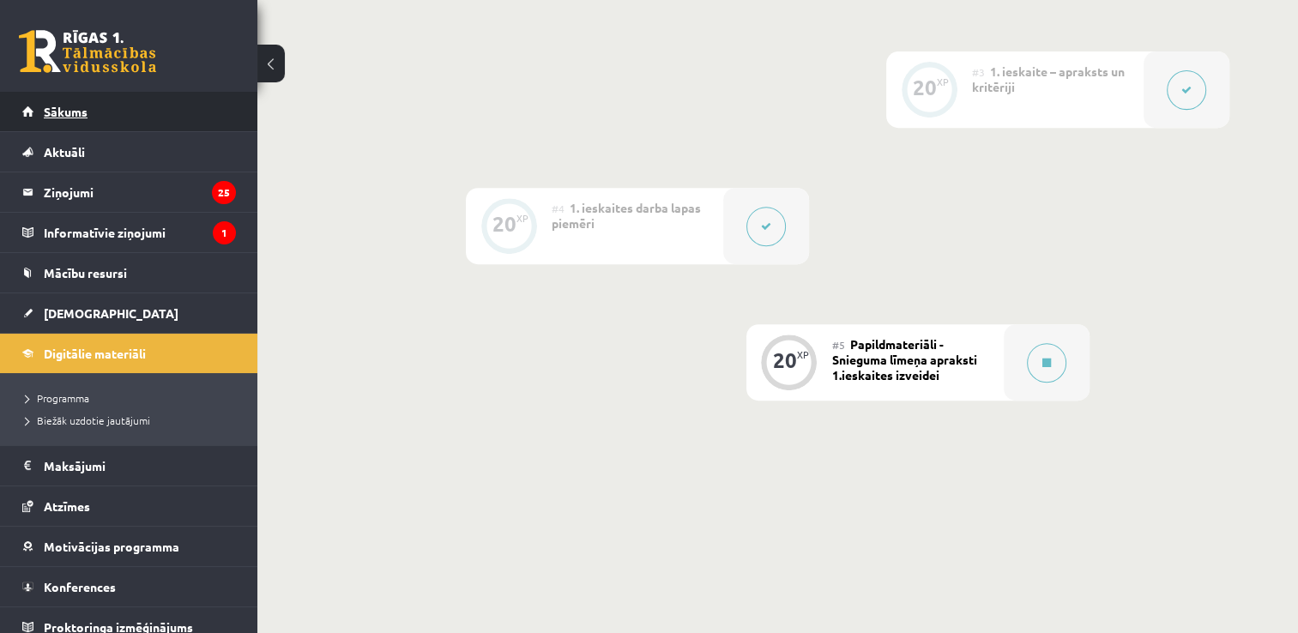
click at [127, 111] on link "Sākums" at bounding box center [129, 111] width 214 height 39
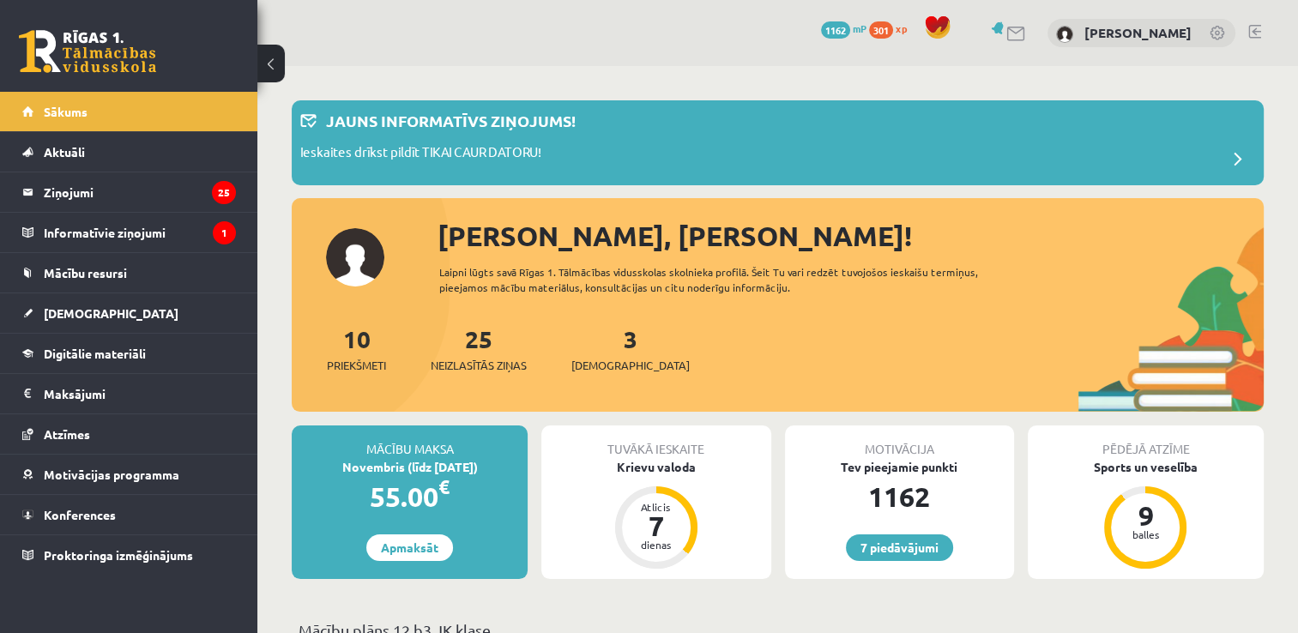
click at [1258, 33] on link at bounding box center [1254, 32] width 13 height 14
